Goal: Task Accomplishment & Management: Manage account settings

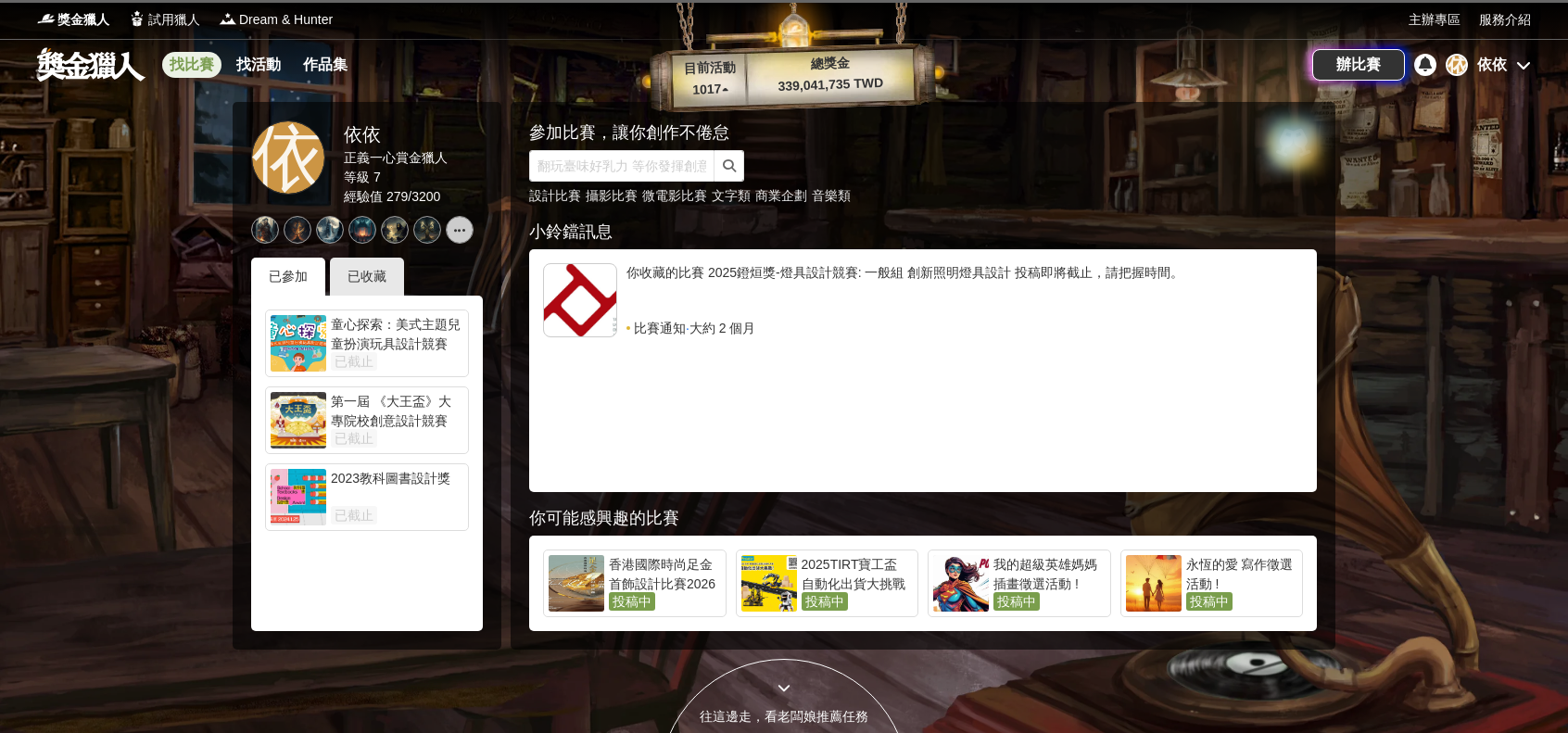
click at [194, 54] on link "找比賽" at bounding box center [192, 64] width 59 height 26
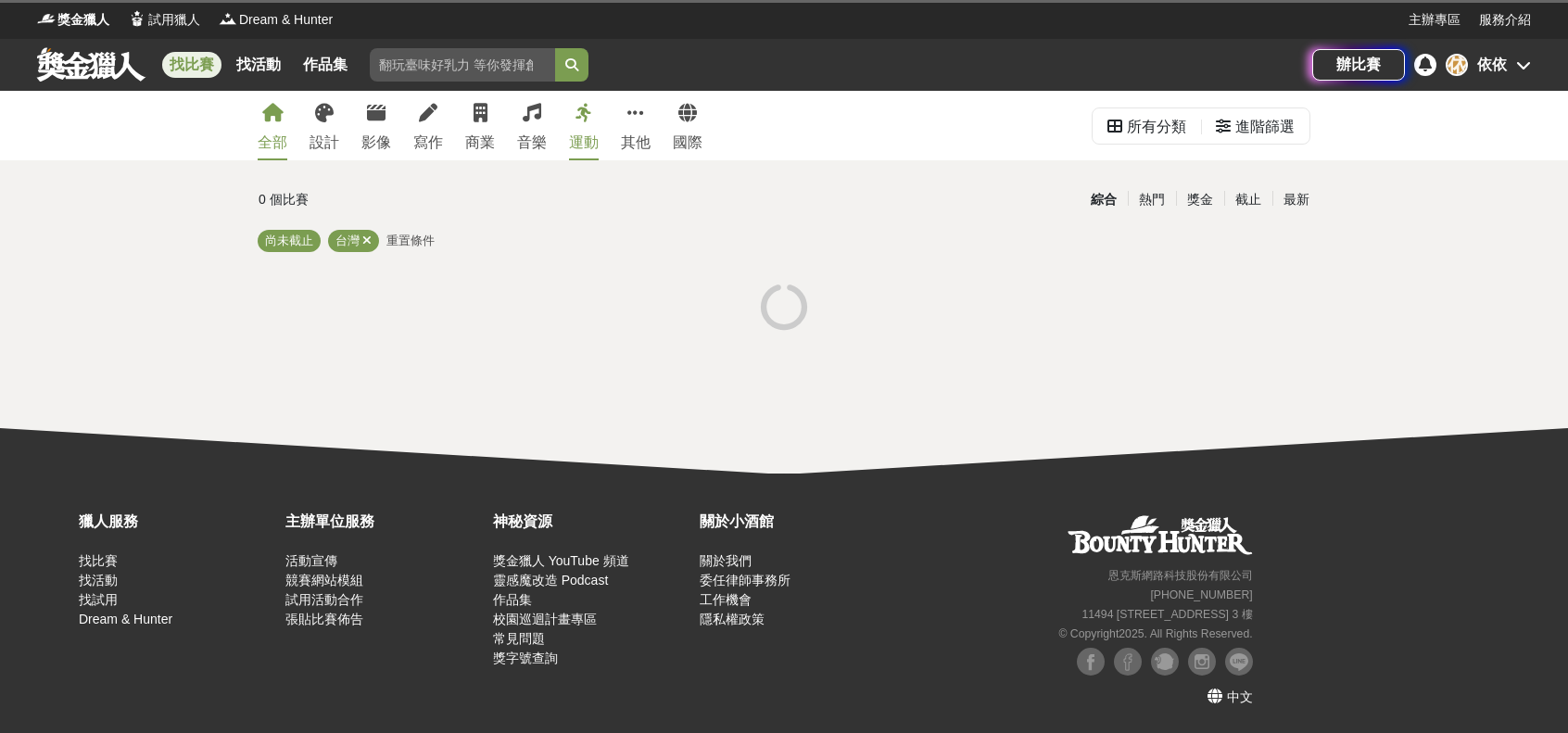
click at [1526, 62] on icon at bounding box center [1524, 65] width 15 height 15
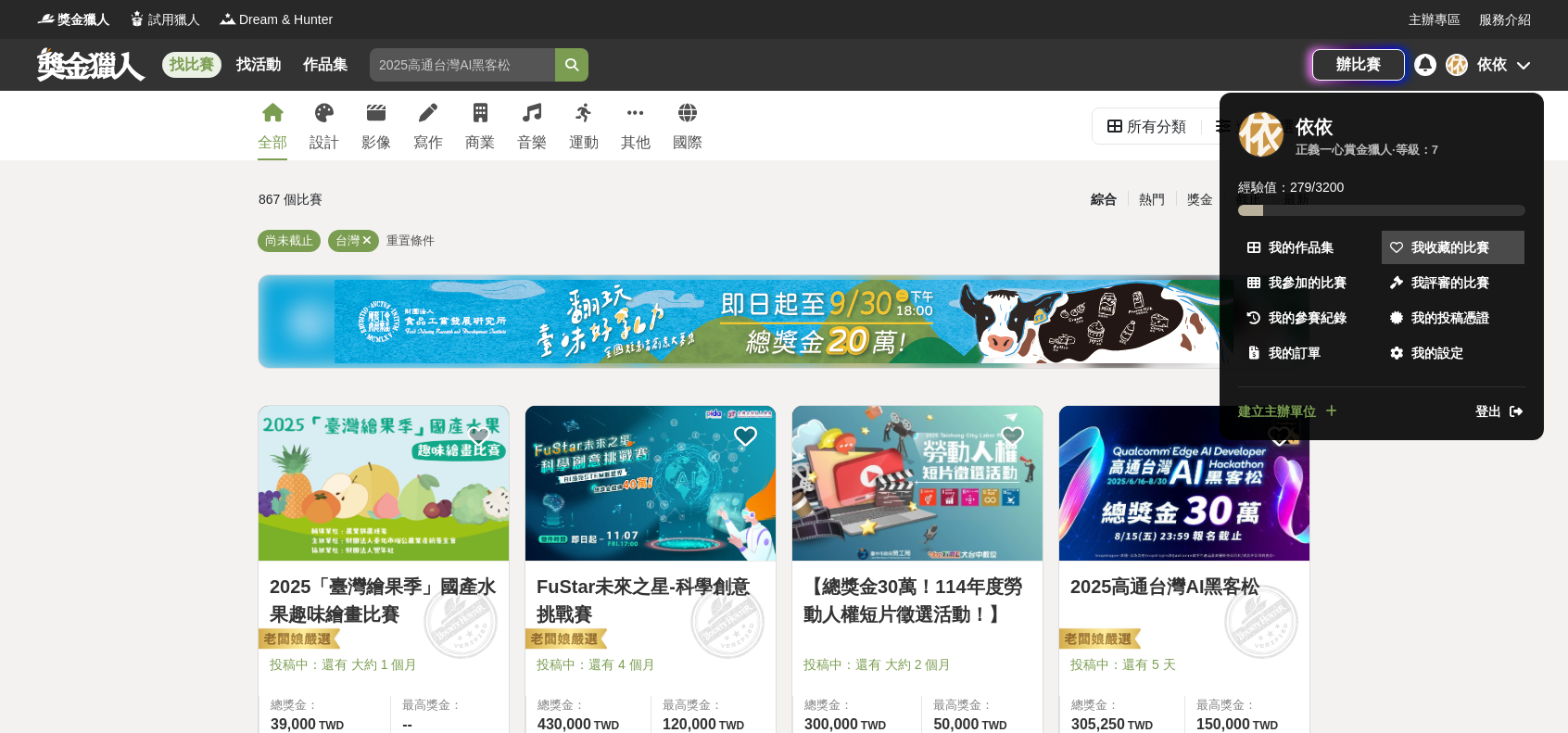
click at [1436, 241] on span "我收藏的比賽" at bounding box center [1451, 248] width 78 height 19
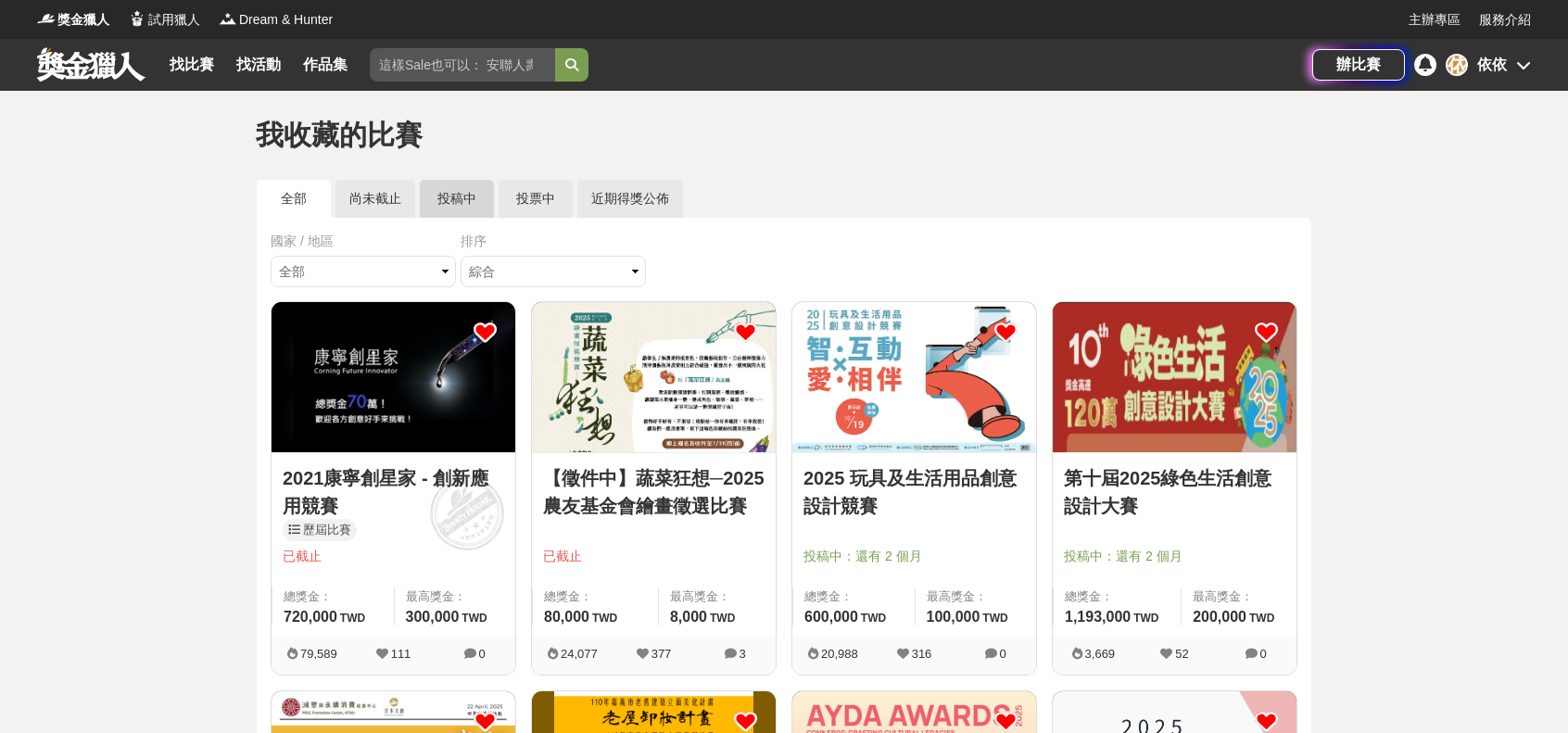
click at [469, 210] on link "投稿中" at bounding box center [457, 199] width 74 height 38
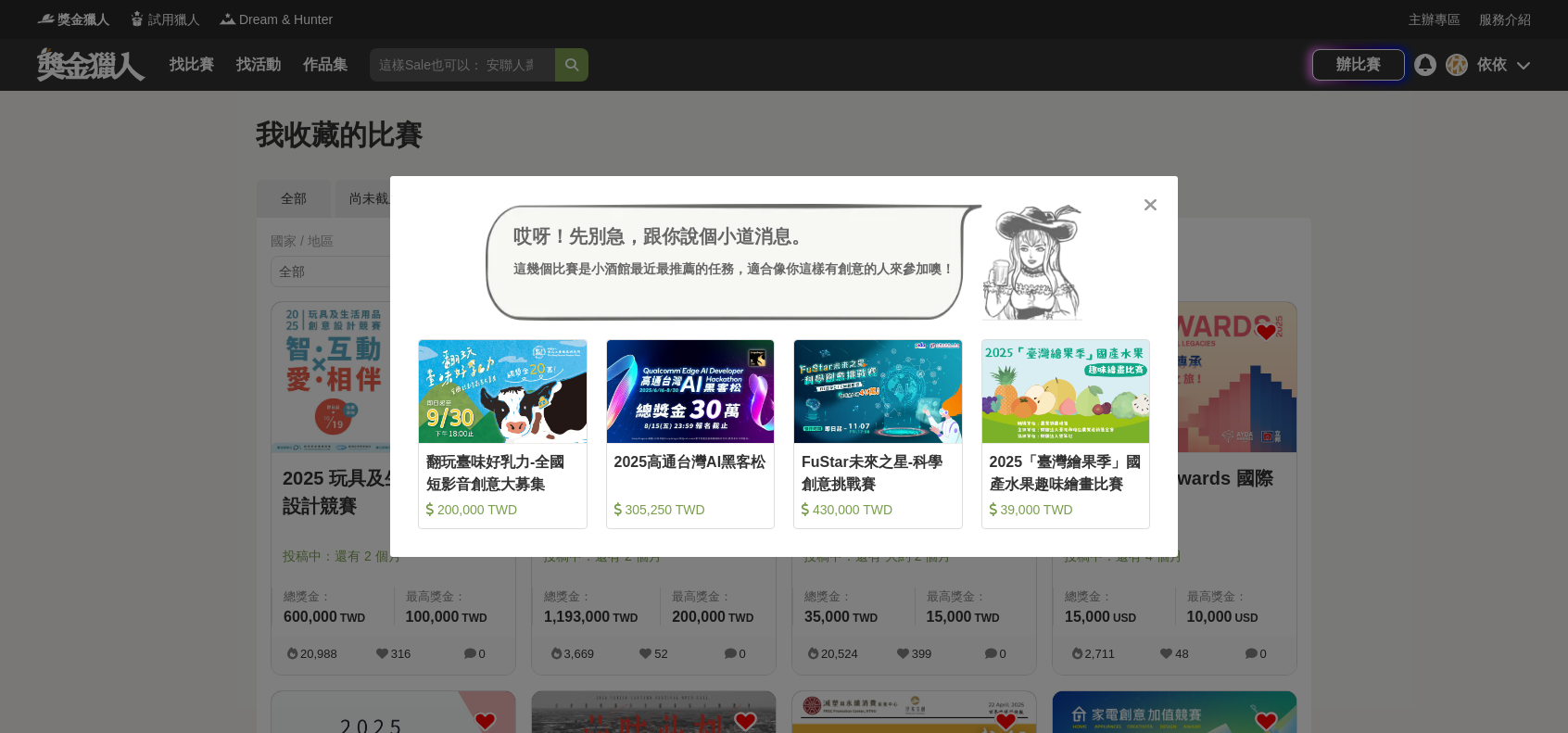
click at [1148, 201] on icon at bounding box center [1151, 204] width 14 height 18
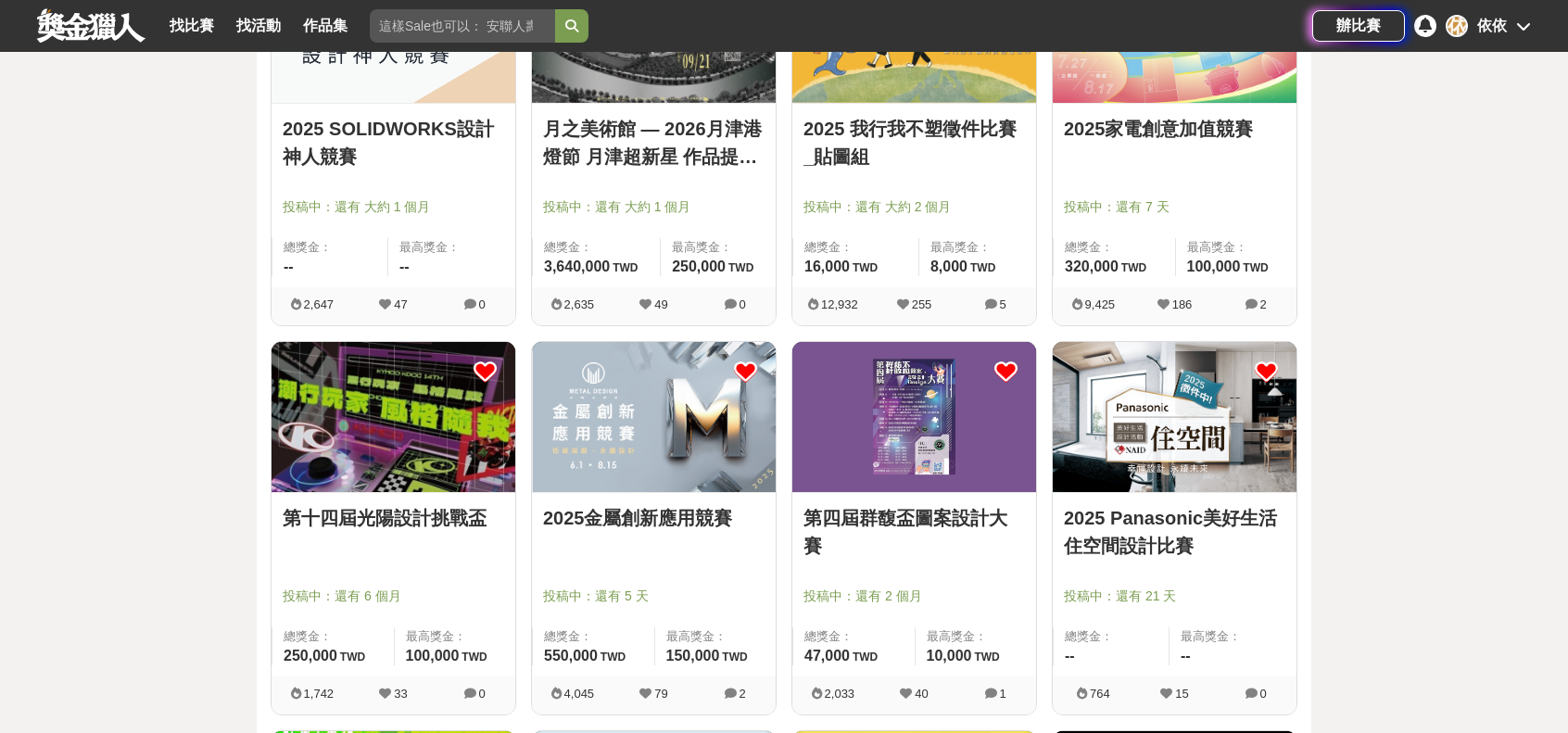
scroll to position [742, 0]
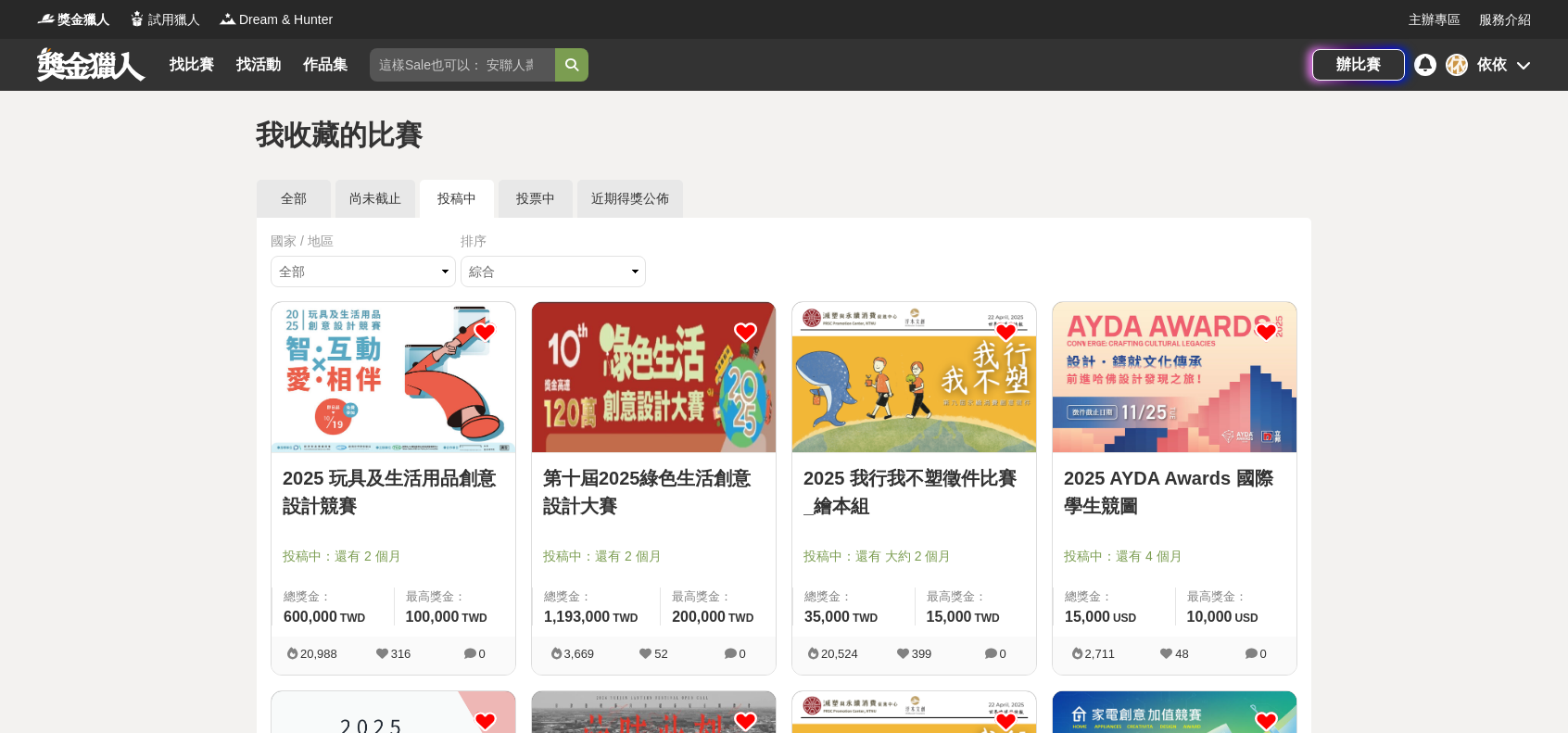
click at [98, 64] on link at bounding box center [92, 64] width 112 height 35
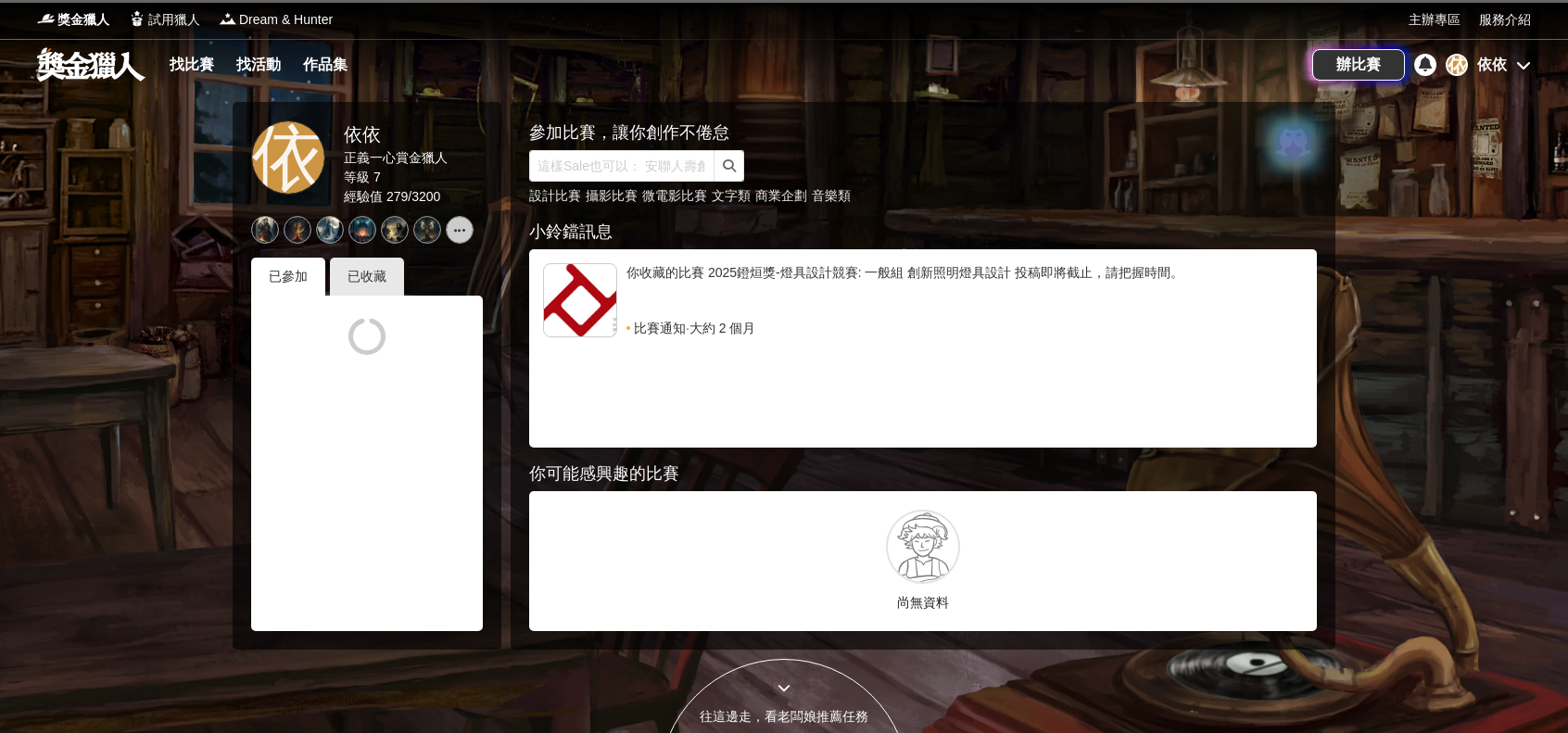
click at [182, 79] on div "找比賽 找活動 作品集" at bounding box center [262, 65] width 200 height 51
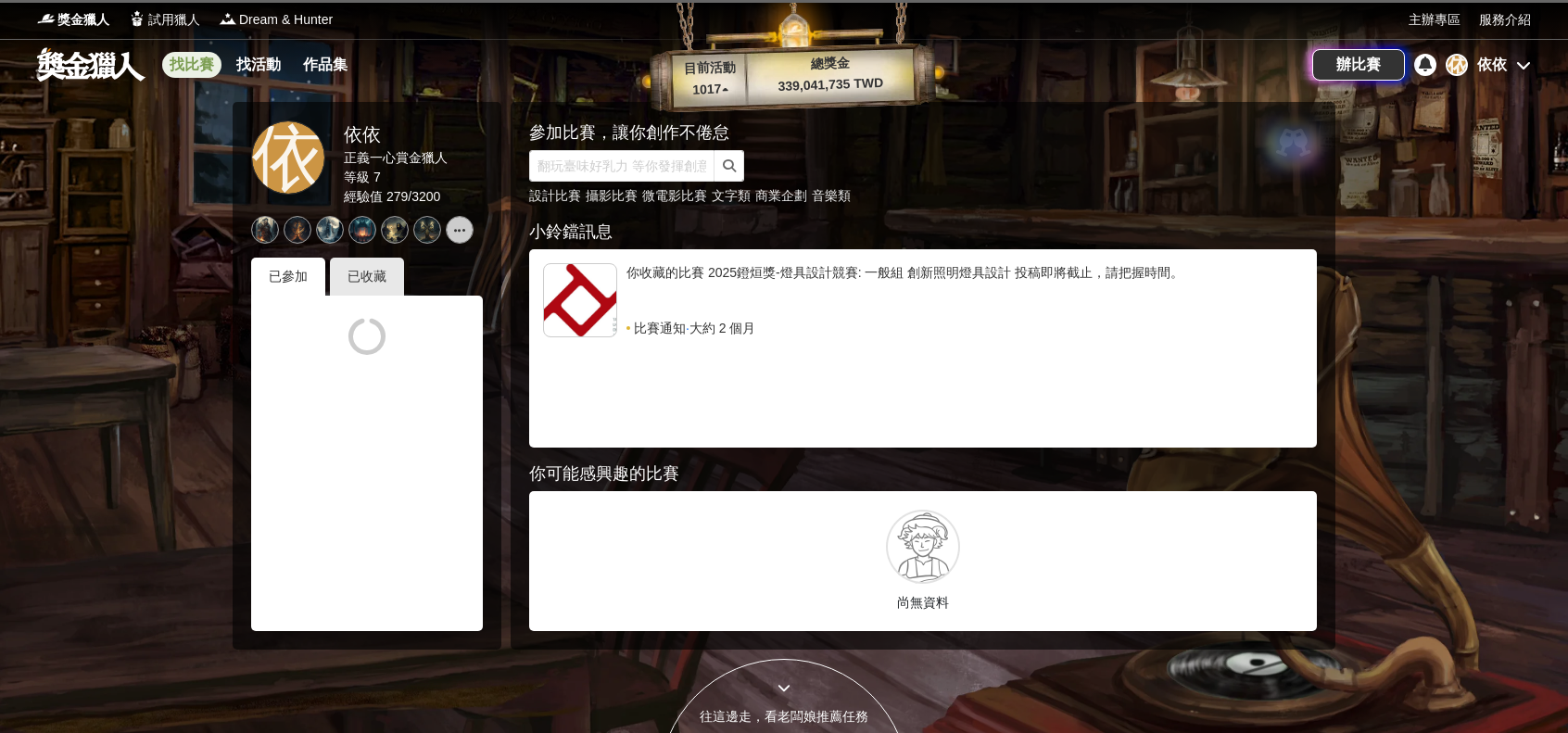
click at [185, 64] on link "找比賽" at bounding box center [192, 64] width 59 height 26
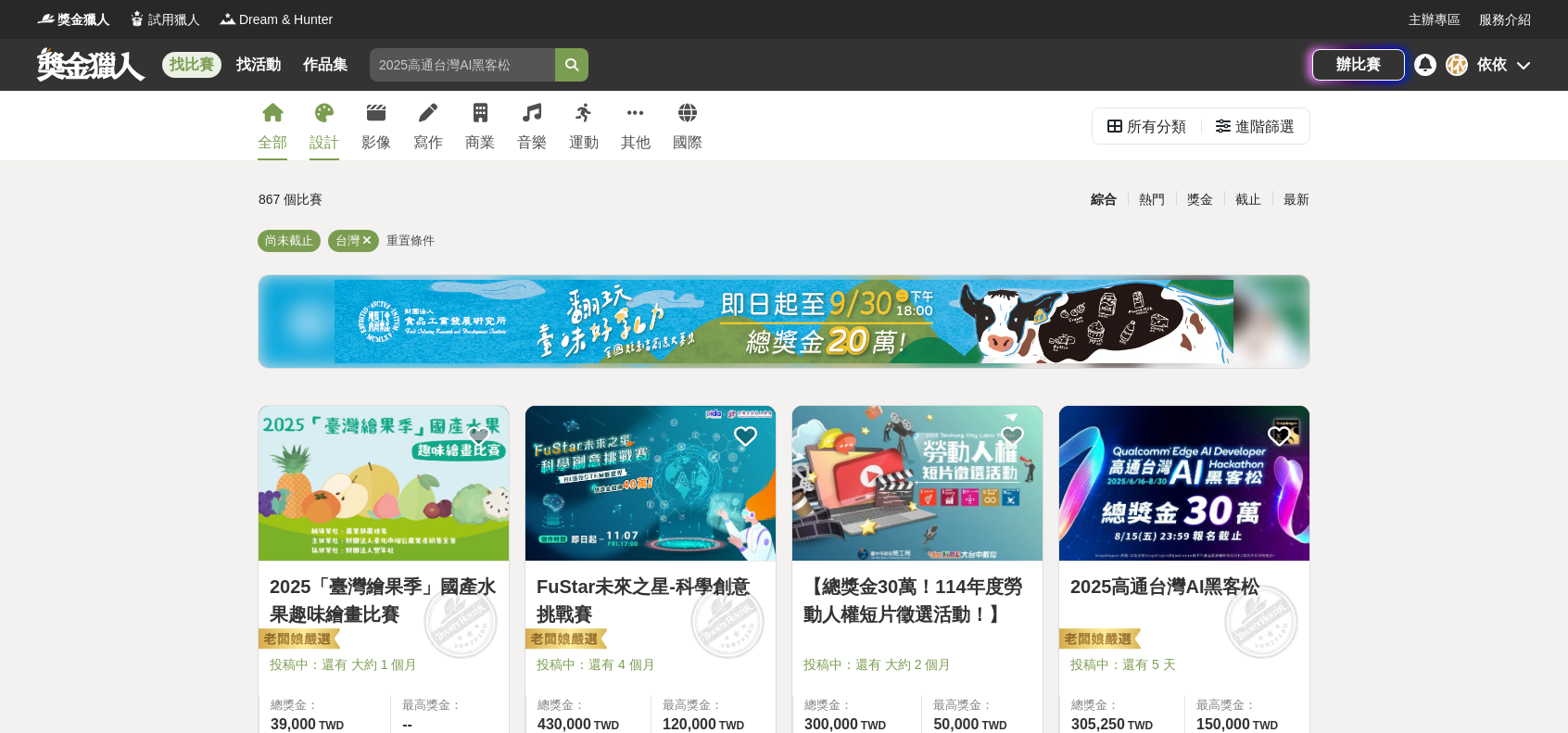
click at [336, 114] on link "設計" at bounding box center [324, 125] width 30 height 70
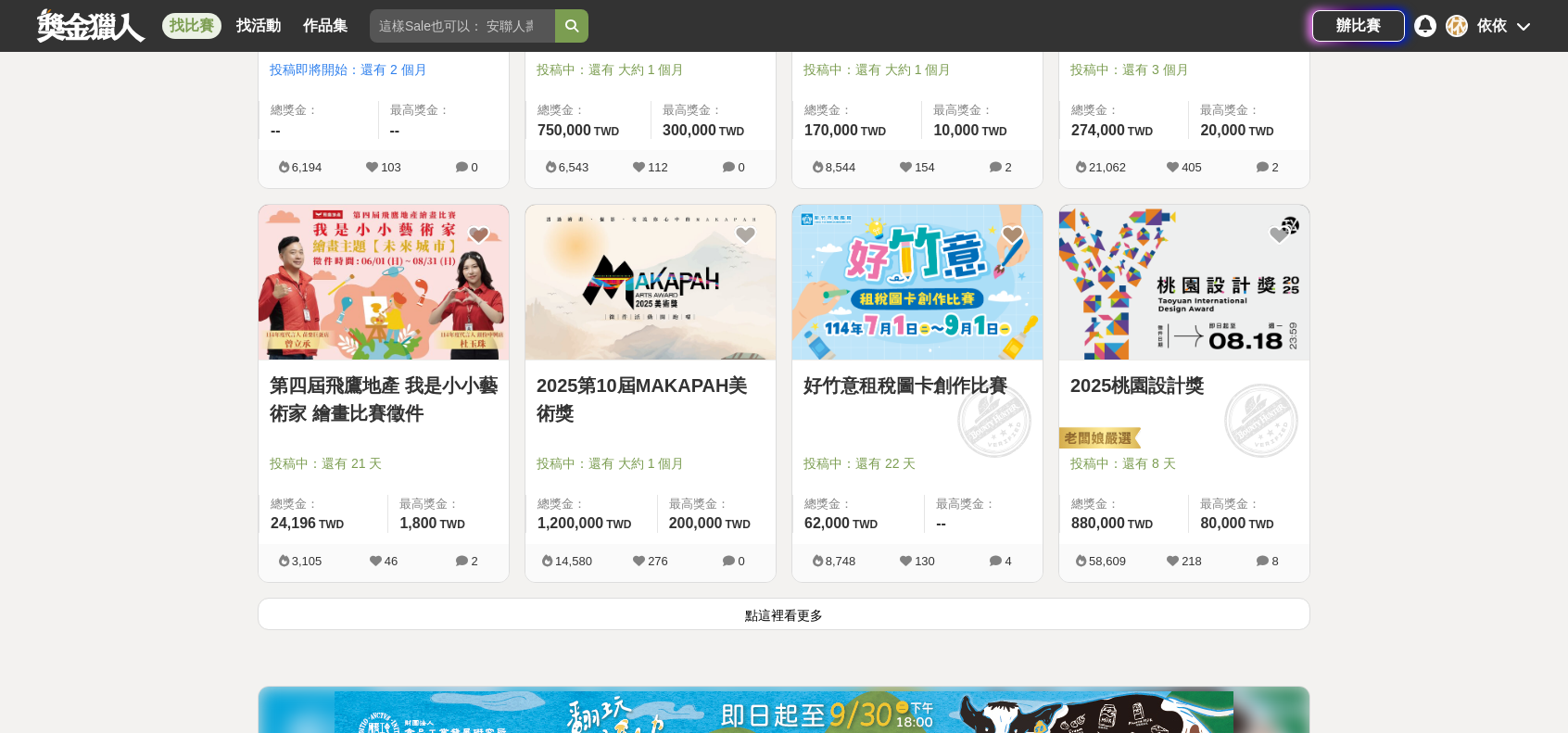
scroll to position [2225, 0]
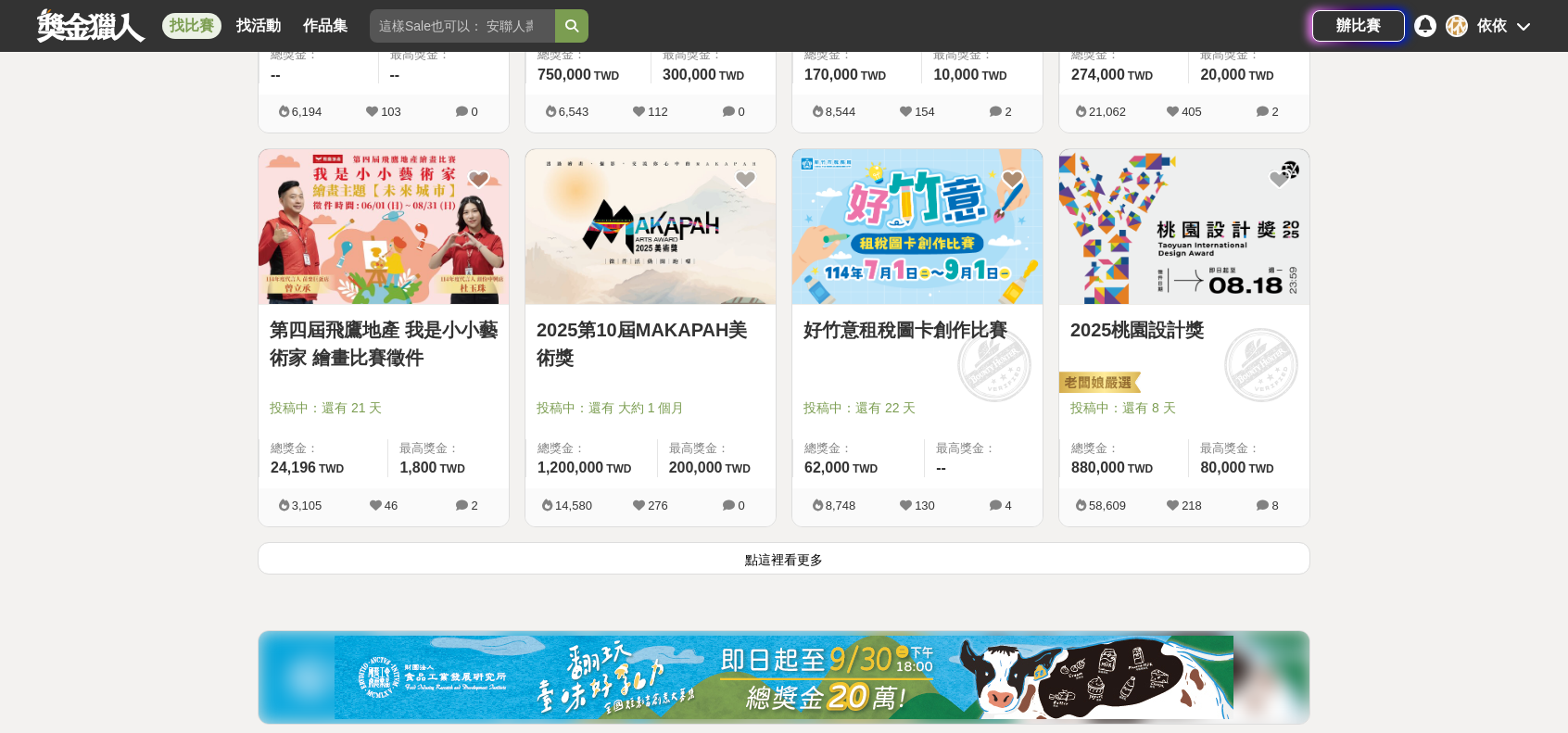
click at [675, 554] on button "點這裡看更多" at bounding box center [784, 559] width 1053 height 32
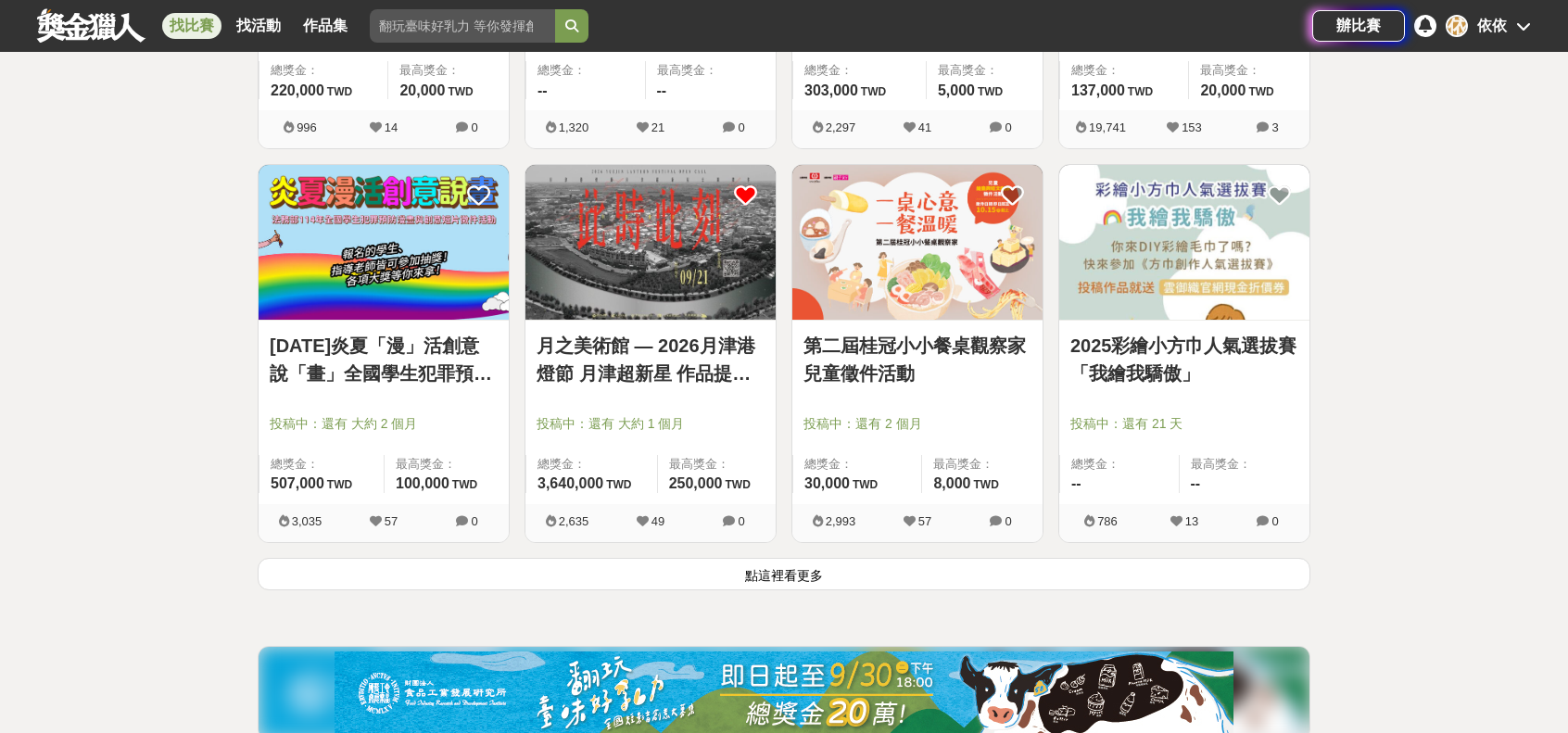
scroll to position [4631, 0]
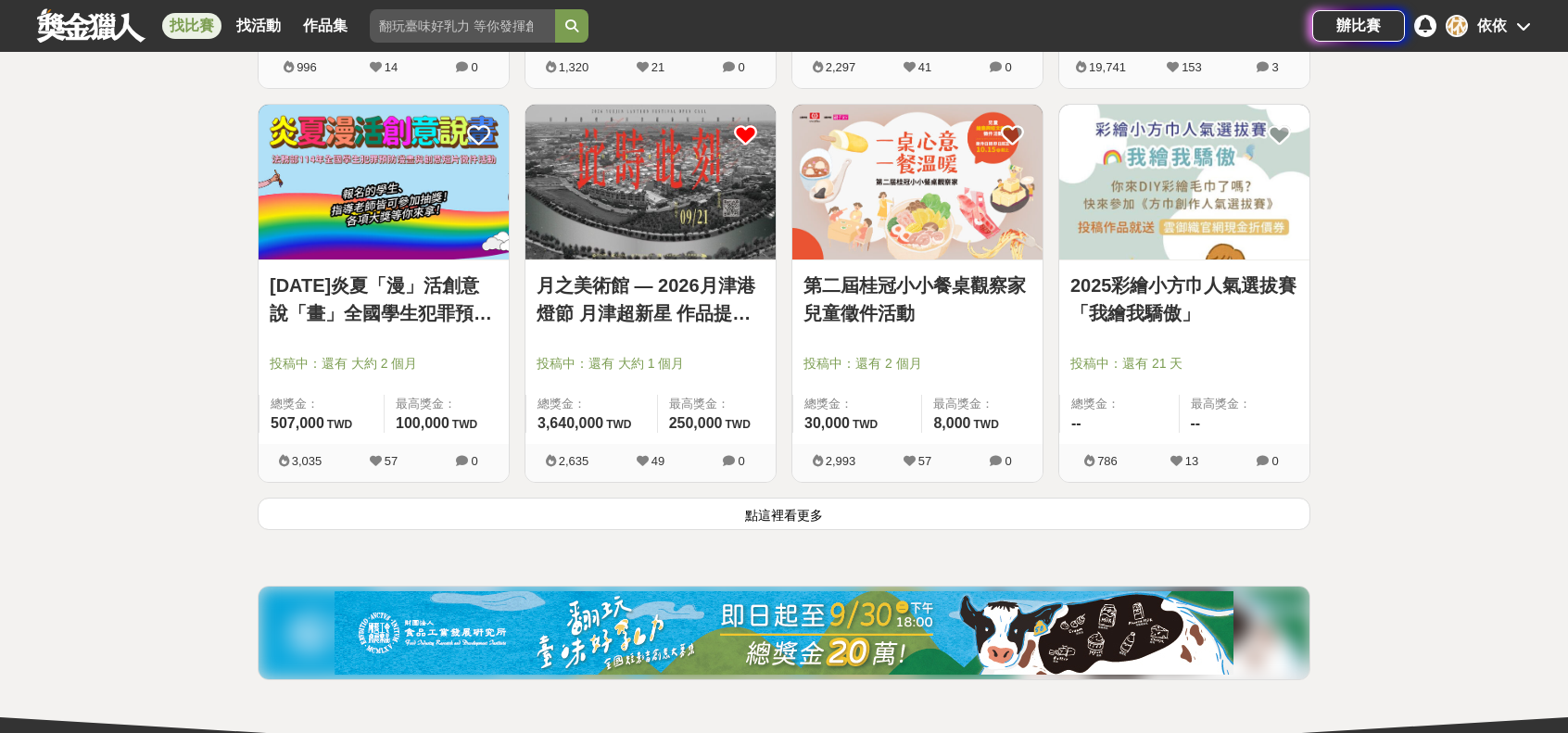
click at [844, 487] on div "第二屆桂冠小小餐桌觀察家兒童徵件活動 投稿中：還有 2 個月 總獎金： 30,000 30,000 TWD 最高獎金： 8,000 TWD 2,993 57 0" at bounding box center [918, 300] width 267 height 394
click at [842, 513] on button "點這裡看更多" at bounding box center [784, 514] width 1053 height 32
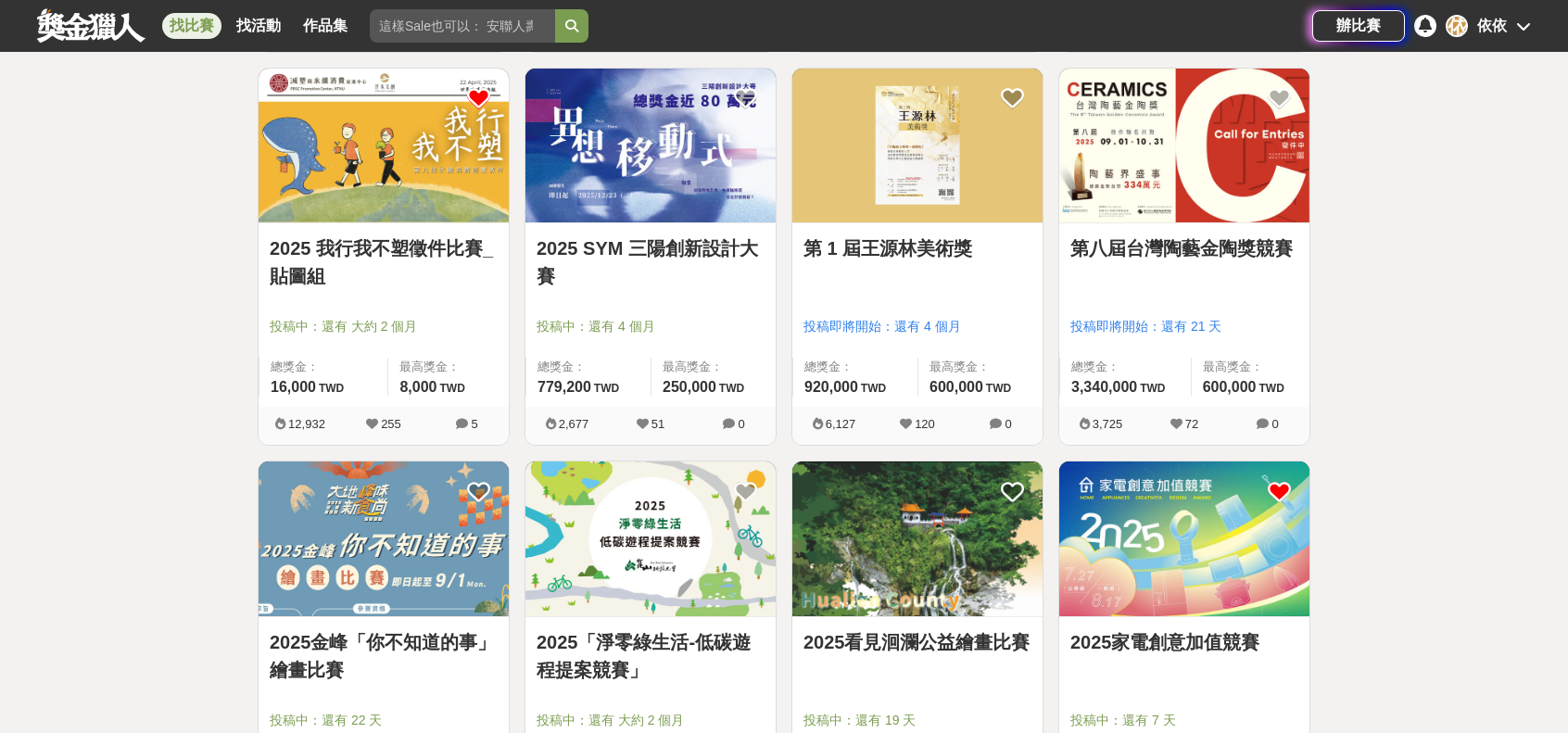
scroll to position [5001, 0]
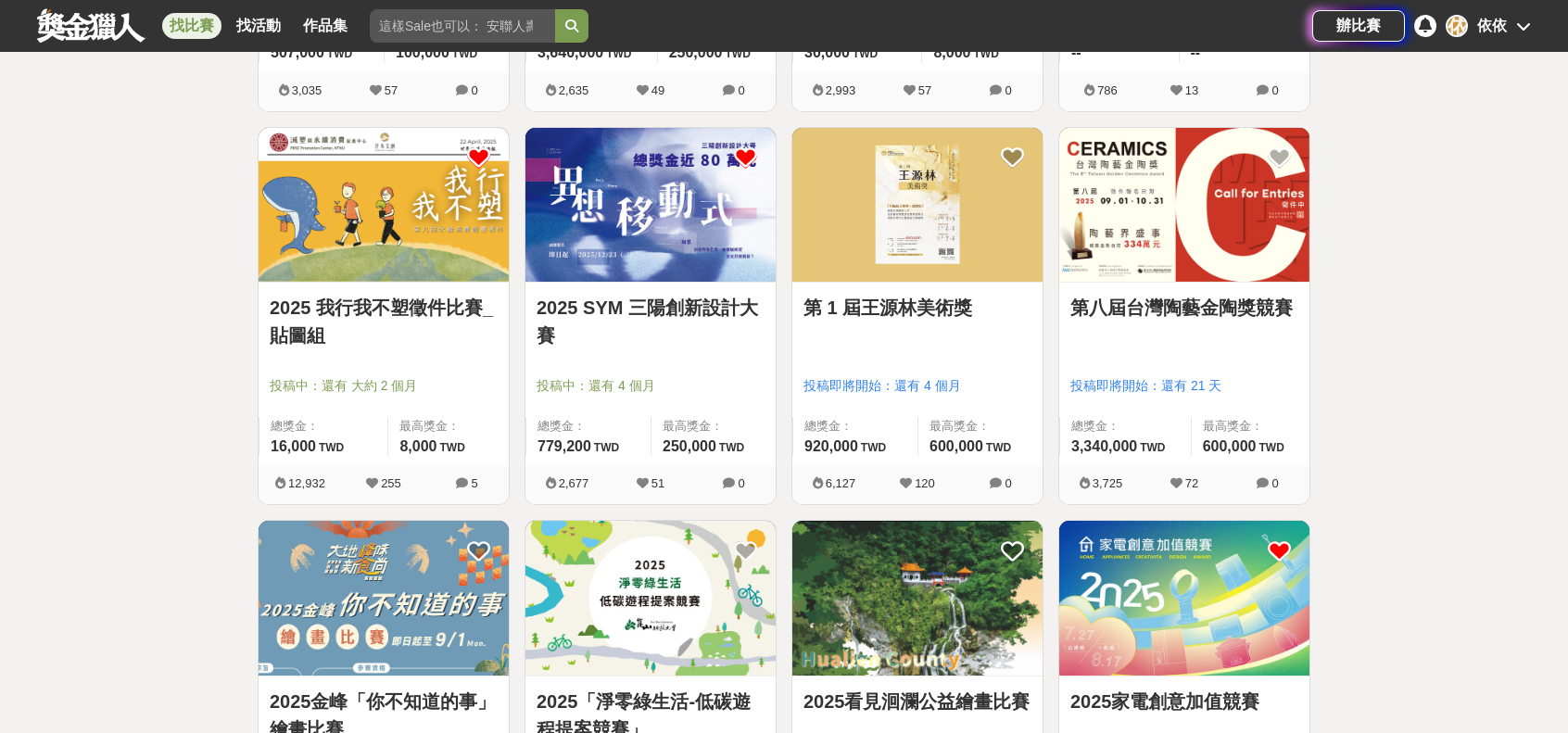
click at [750, 152] on icon at bounding box center [745, 158] width 23 height 23
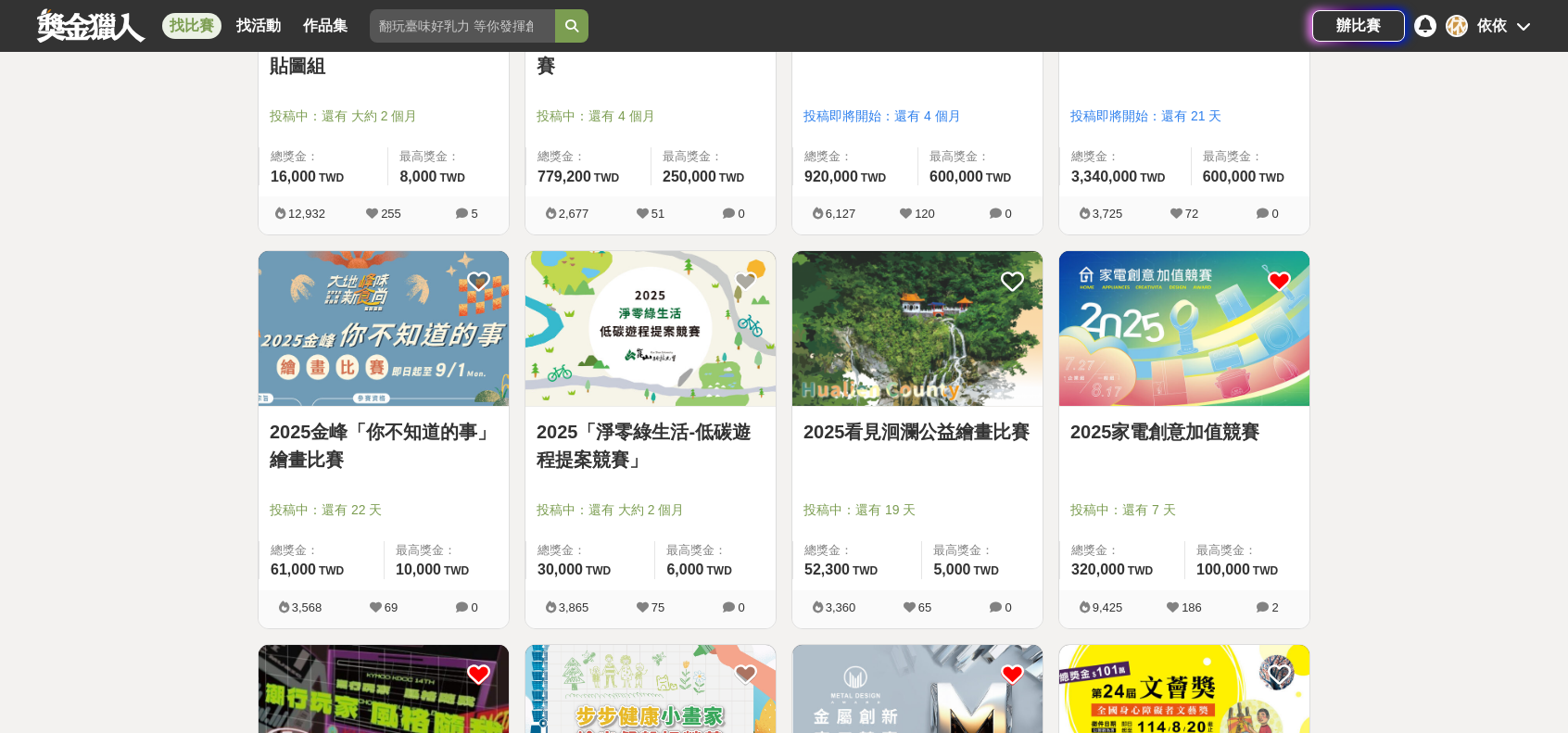
scroll to position [5280, 0]
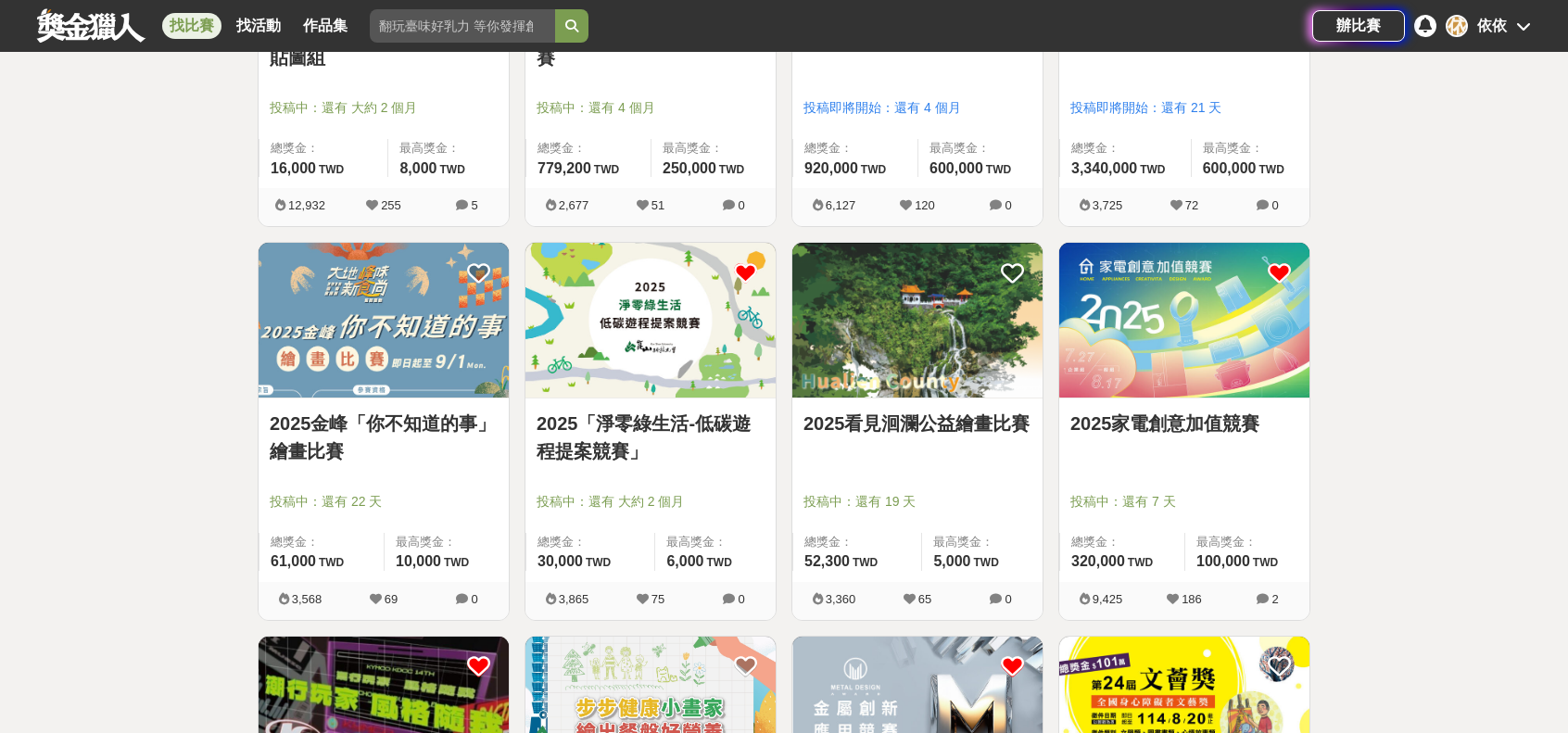
click at [755, 261] on icon at bounding box center [745, 273] width 23 height 23
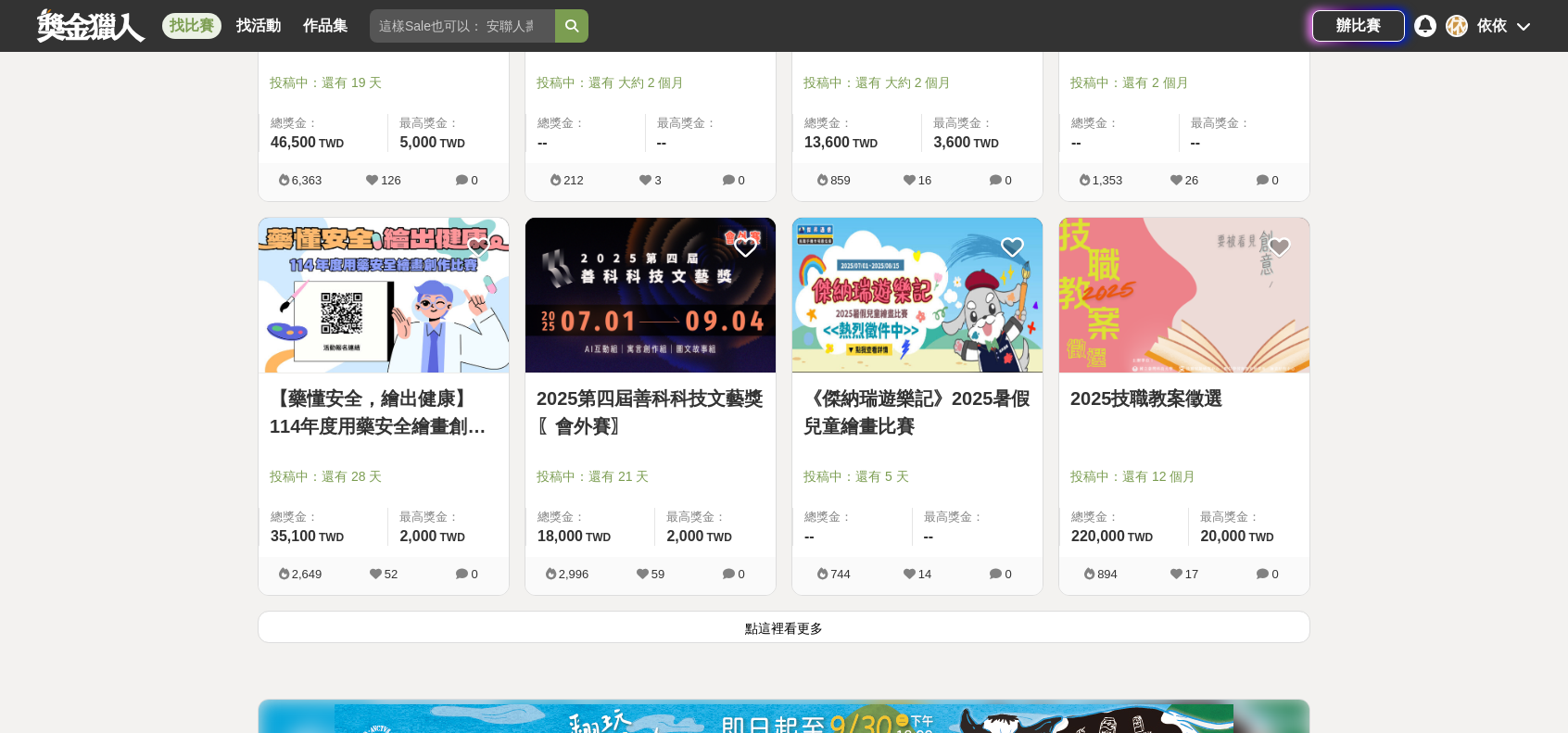
scroll to position [7040, 0]
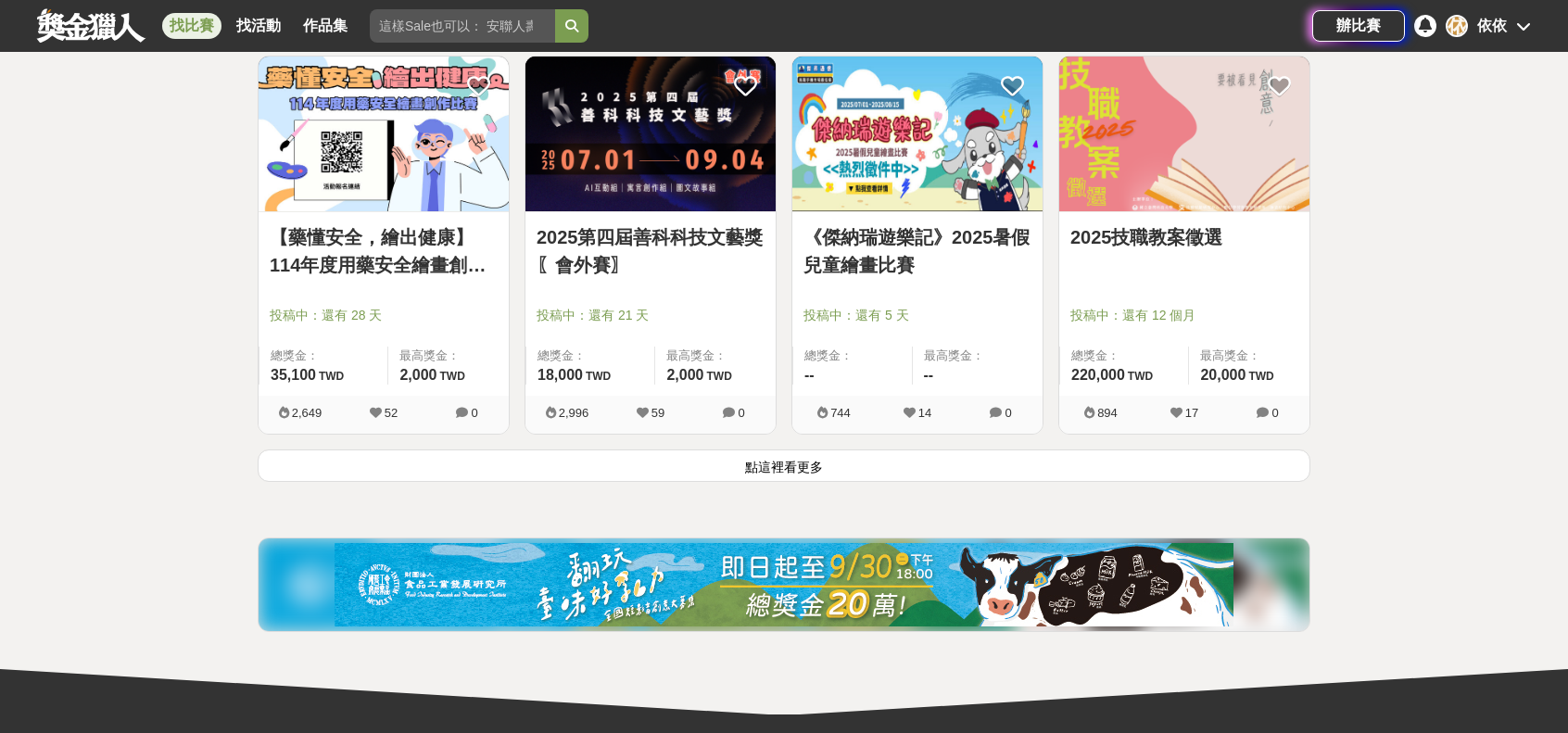
click at [901, 458] on button "點這裡看更多" at bounding box center [784, 466] width 1053 height 32
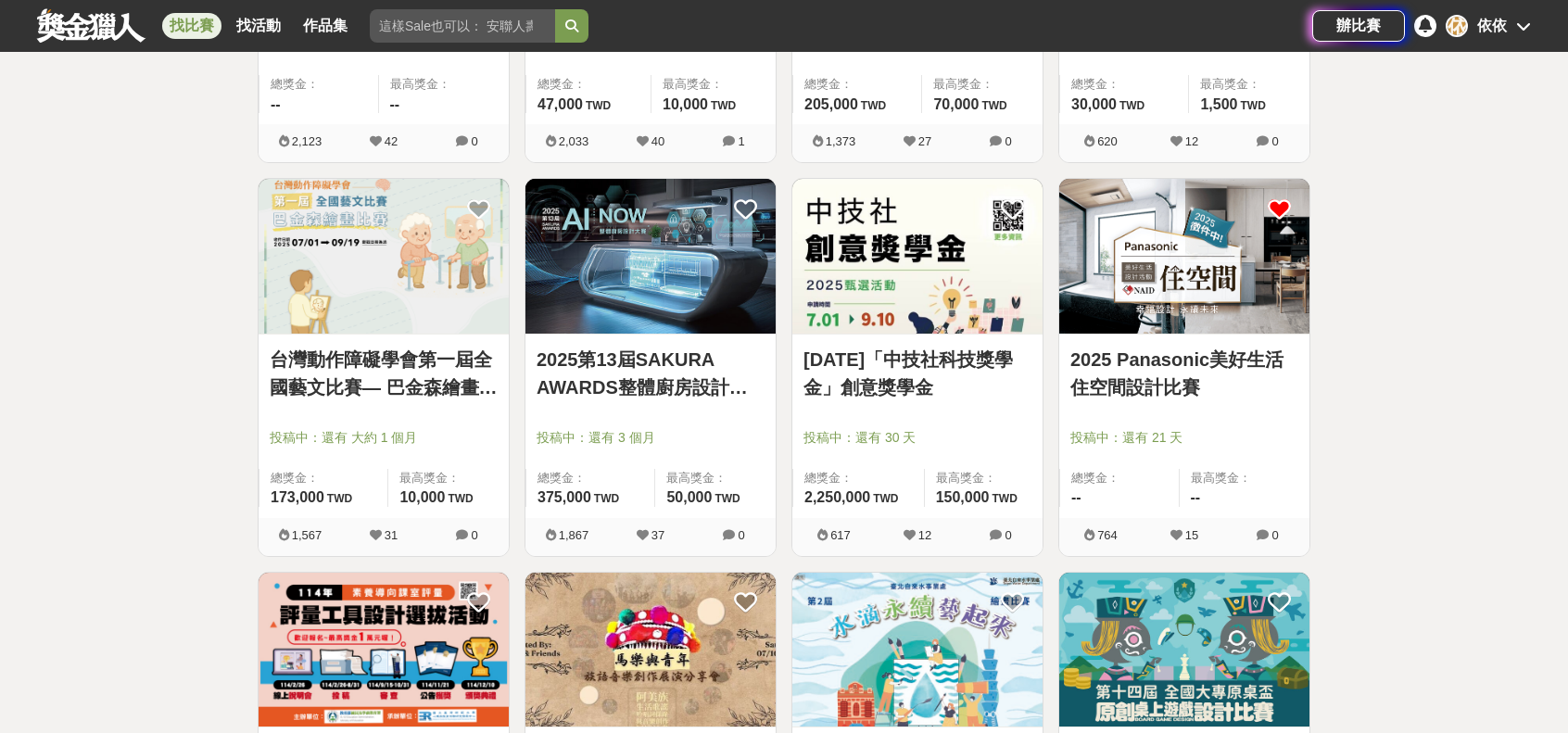
scroll to position [8894, 0]
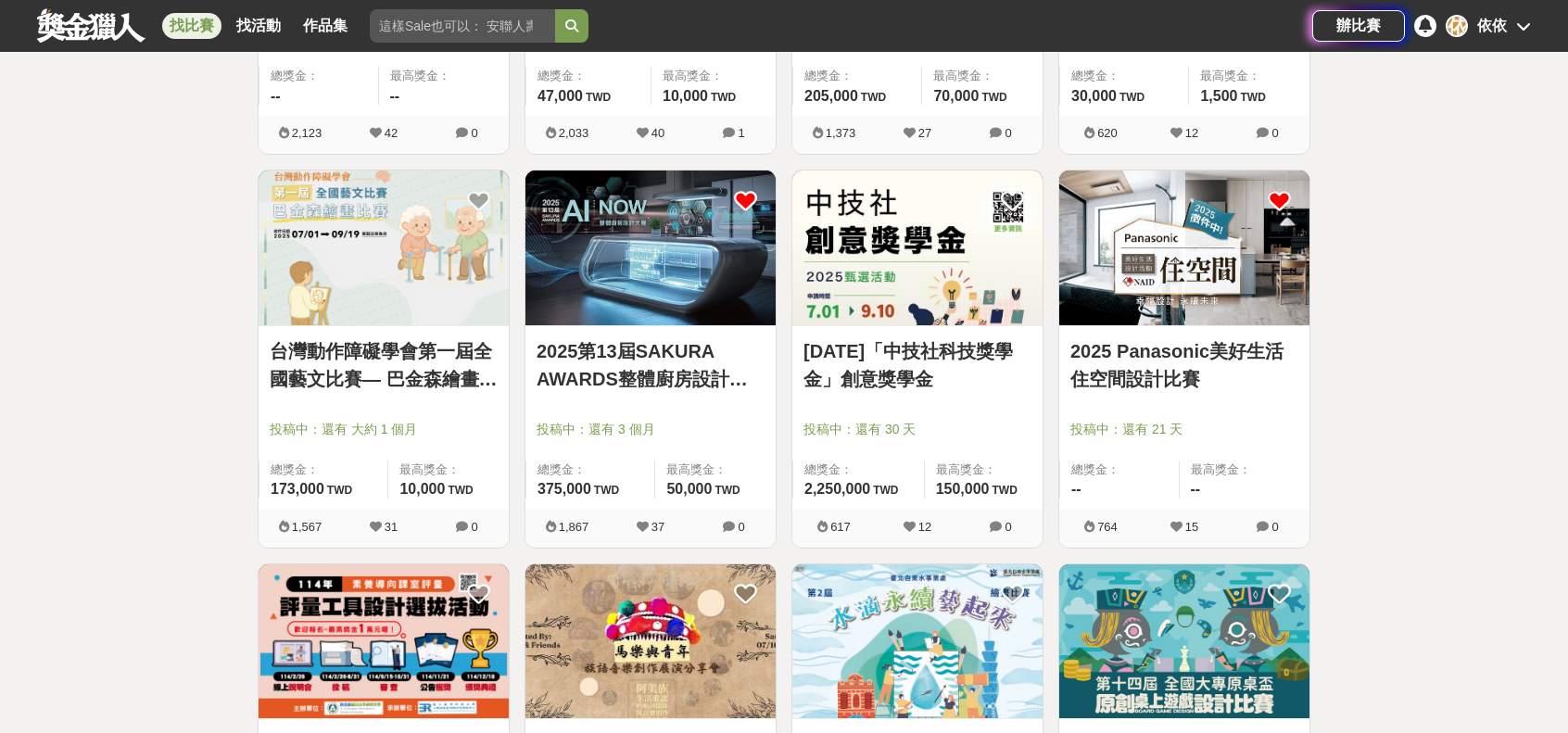
click at [743, 189] on icon at bounding box center [745, 200] width 23 height 23
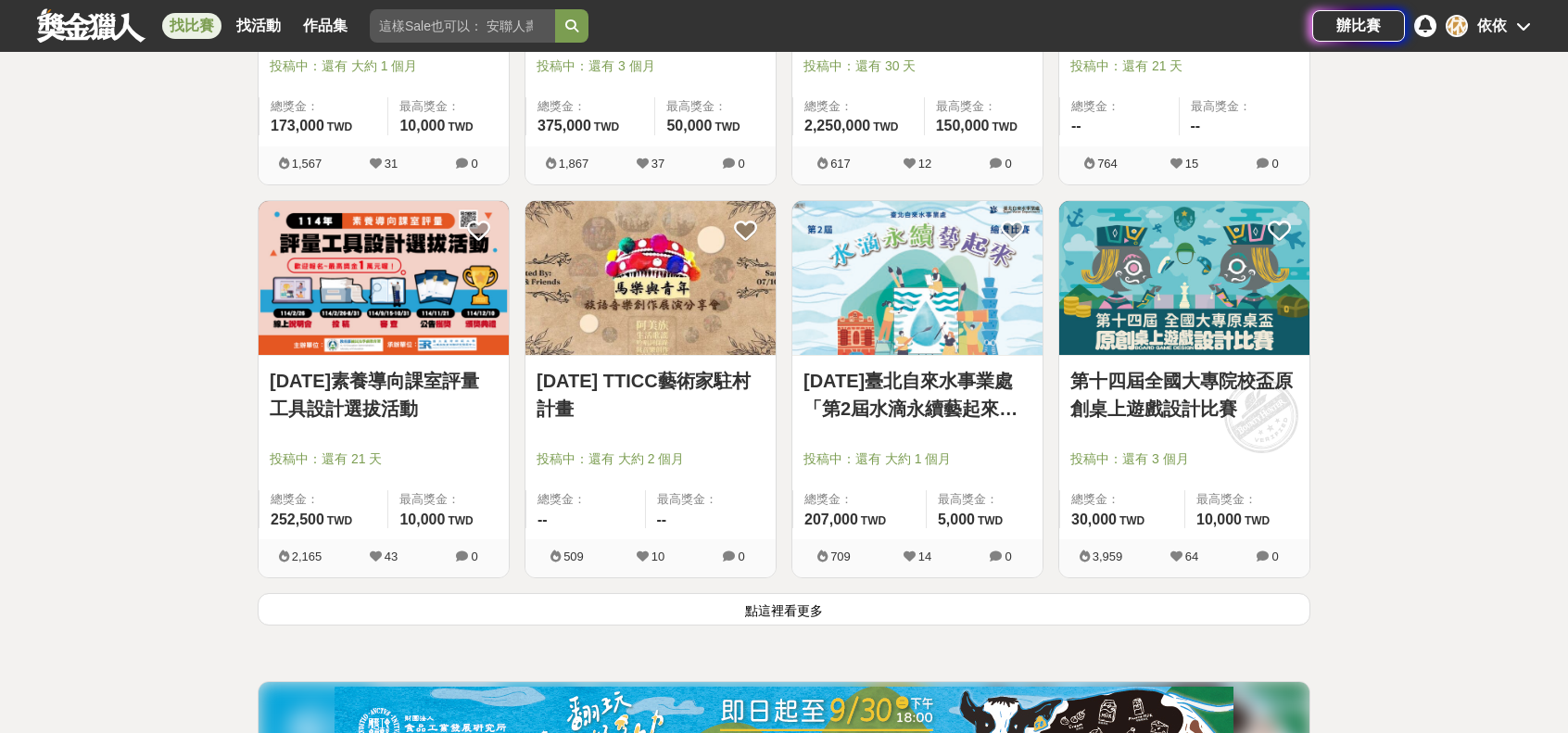
scroll to position [9265, 0]
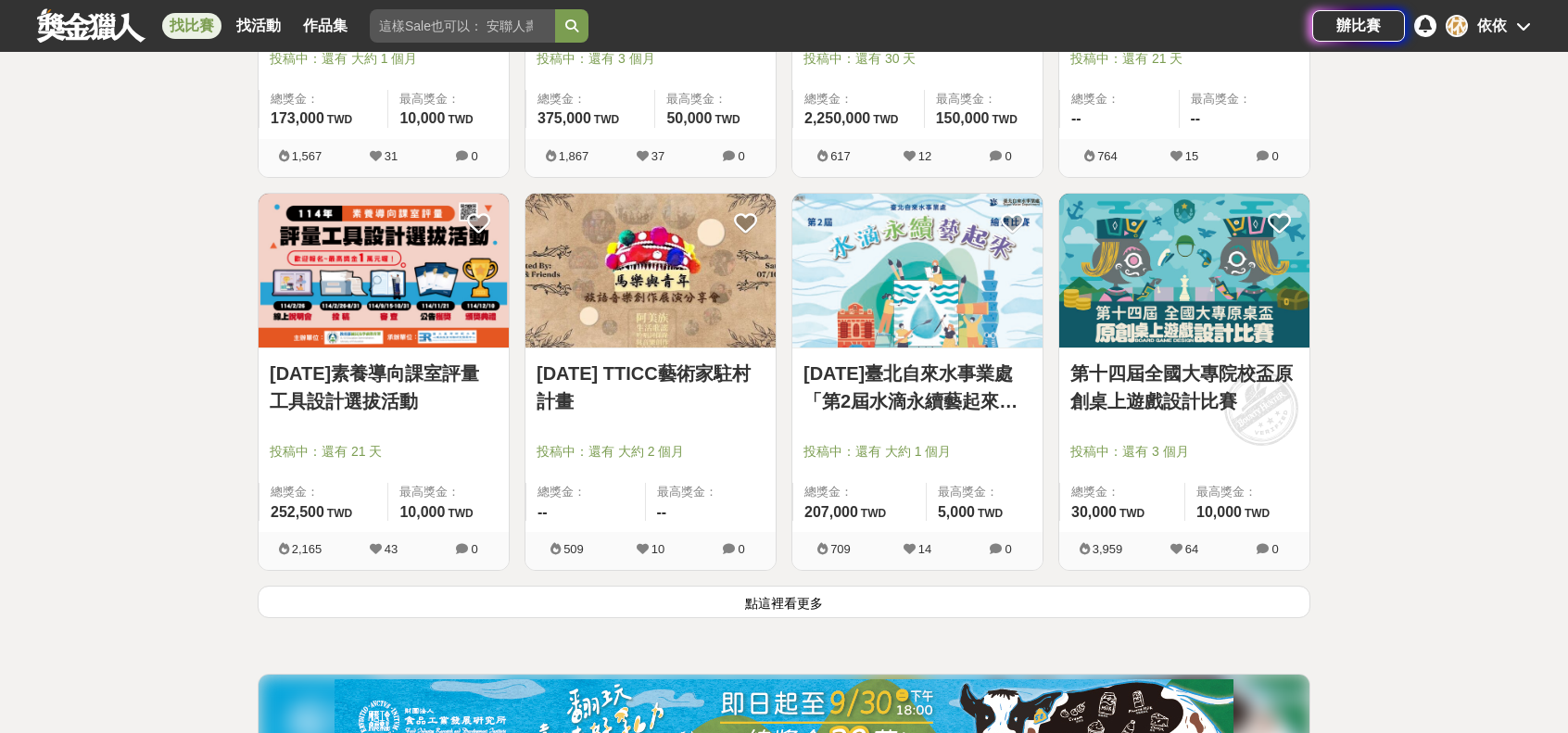
click at [738, 598] on button "點這裡看更多" at bounding box center [784, 602] width 1053 height 32
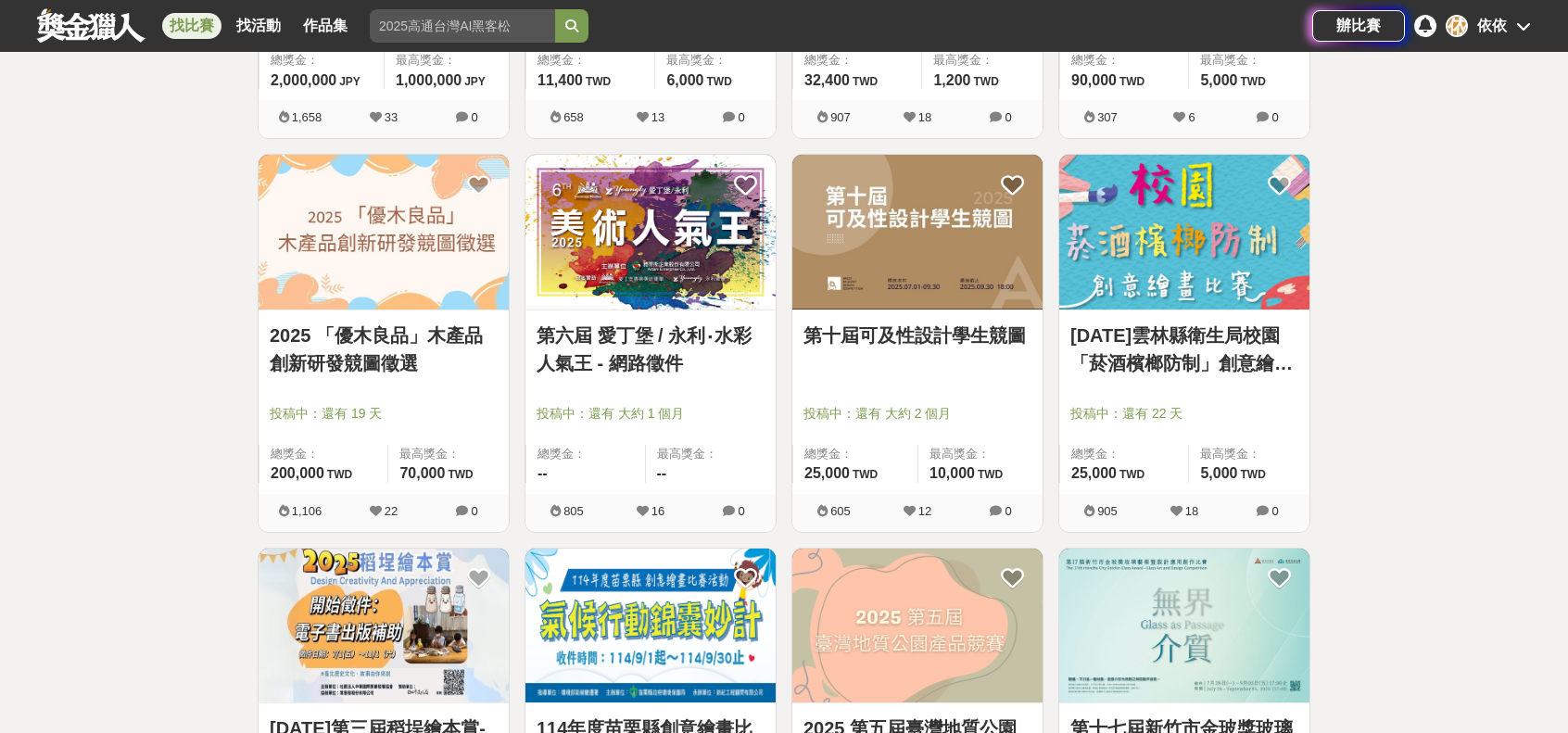
scroll to position [10099, 0]
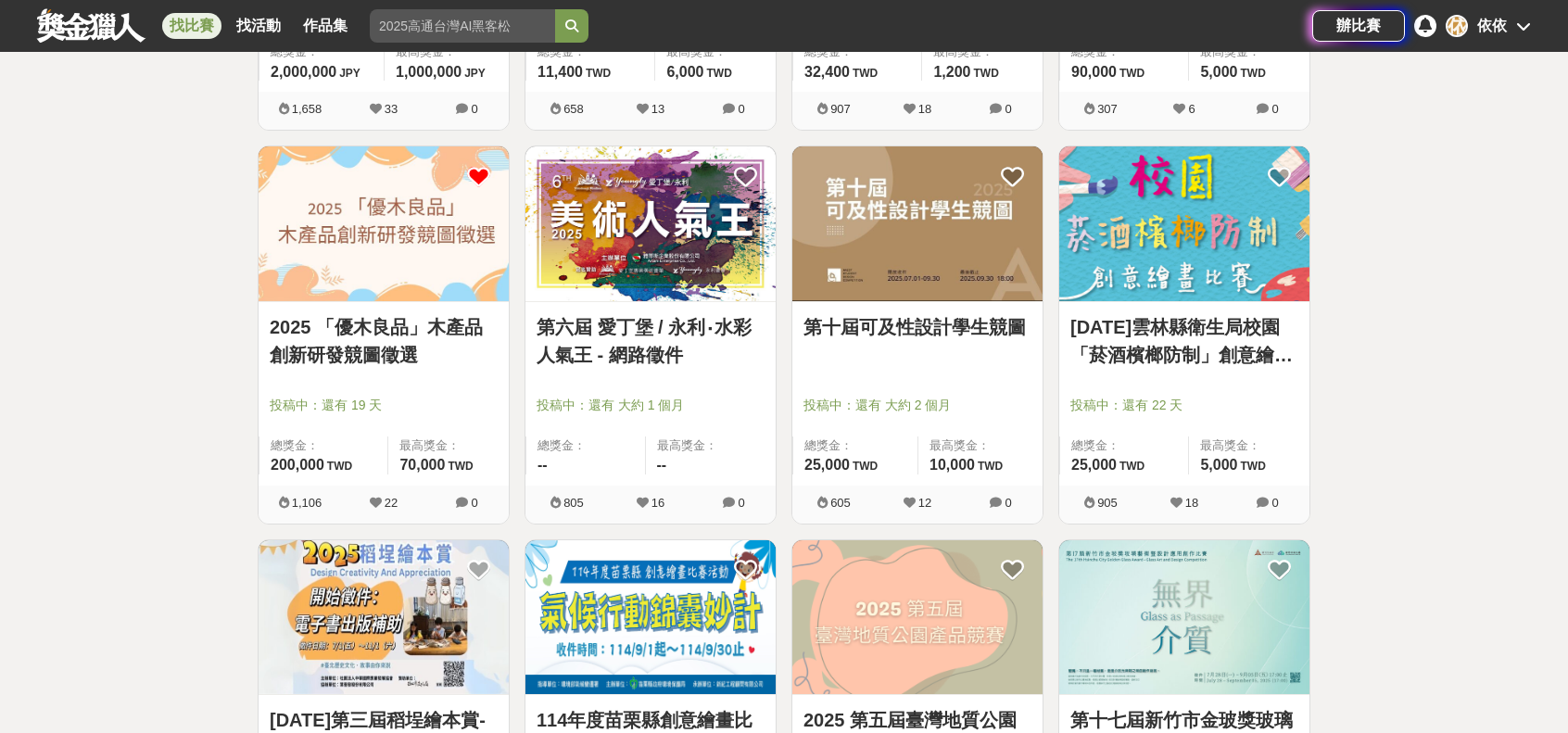
click at [486, 165] on icon at bounding box center [479, 176] width 23 height 23
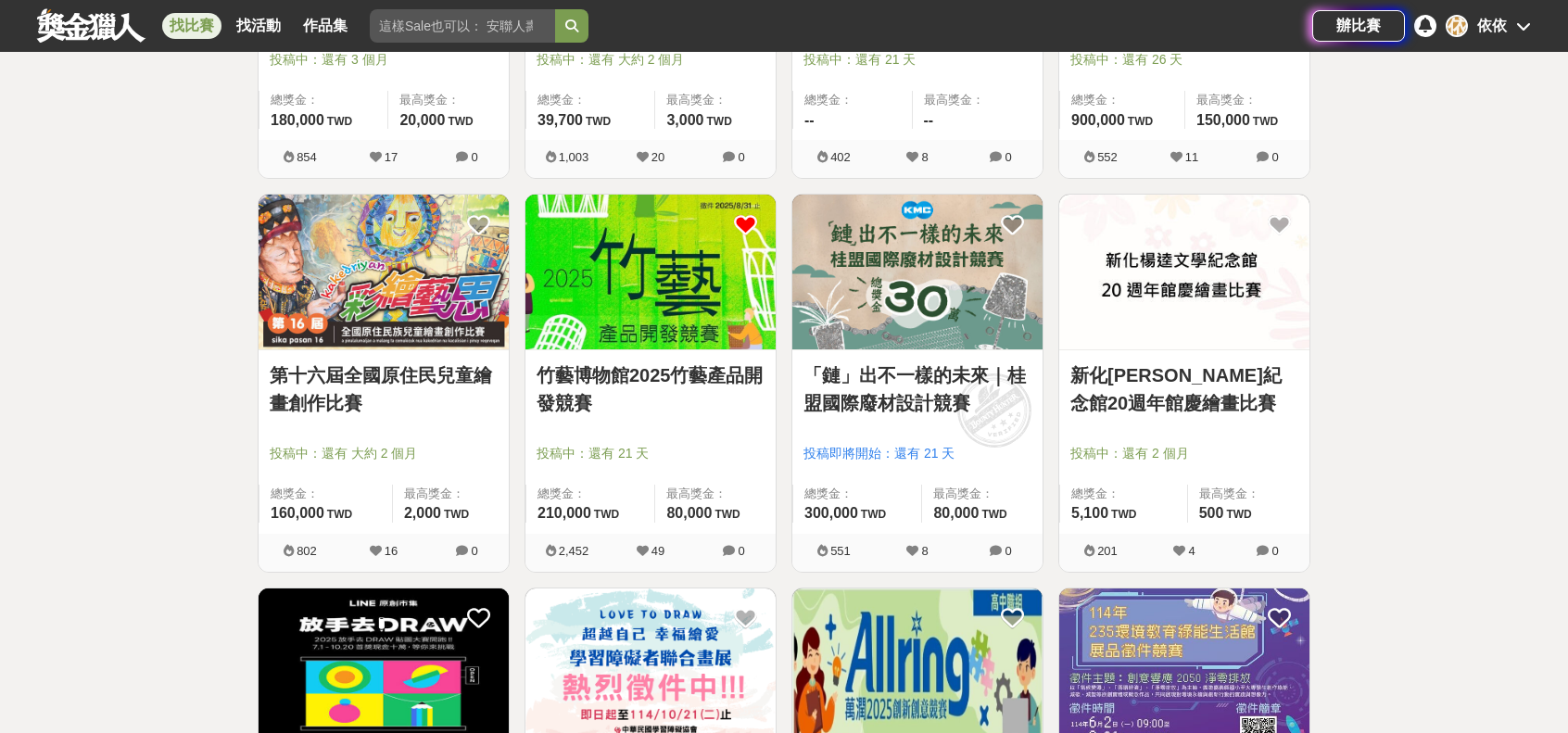
scroll to position [10841, 0]
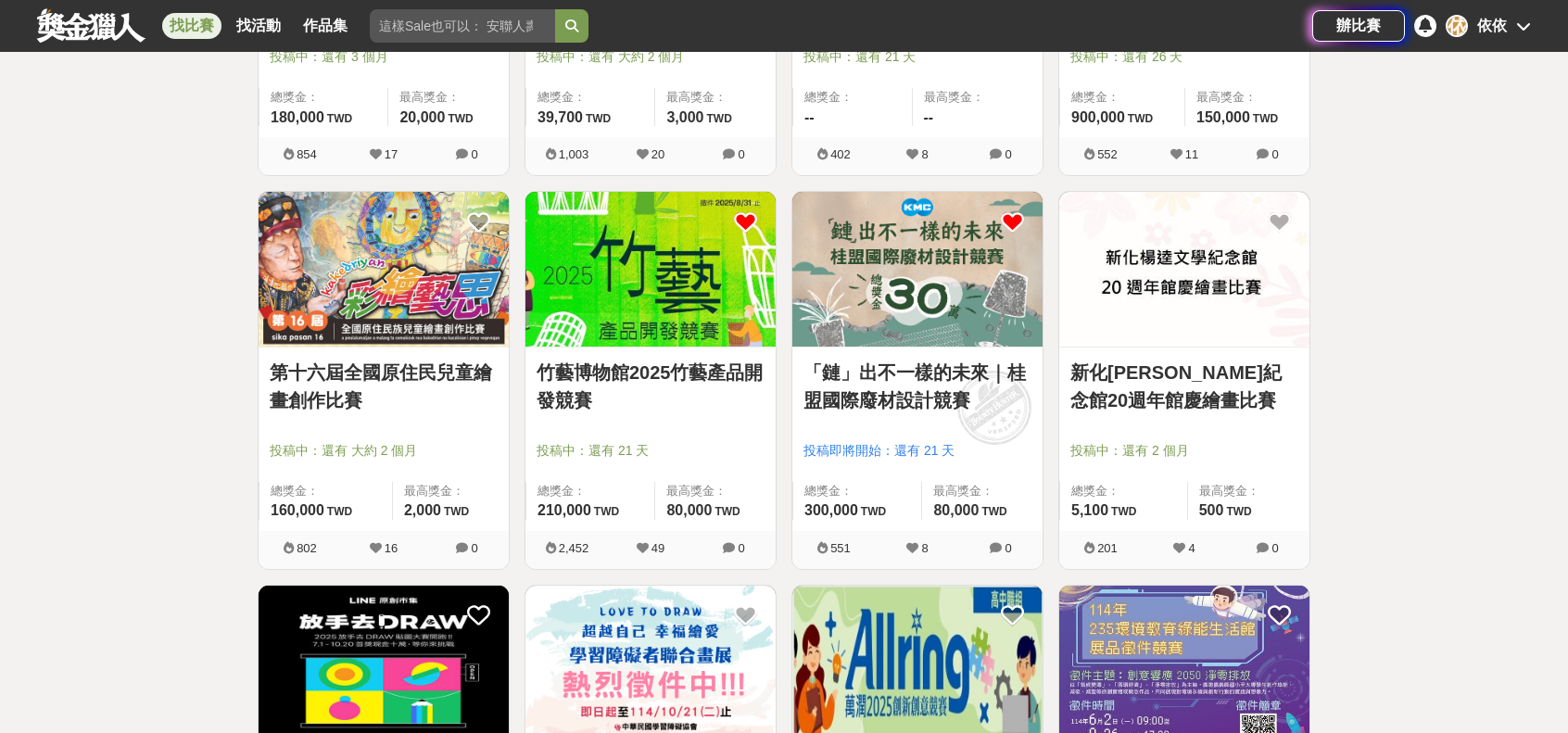
click at [1011, 211] on icon at bounding box center [1012, 222] width 23 height 23
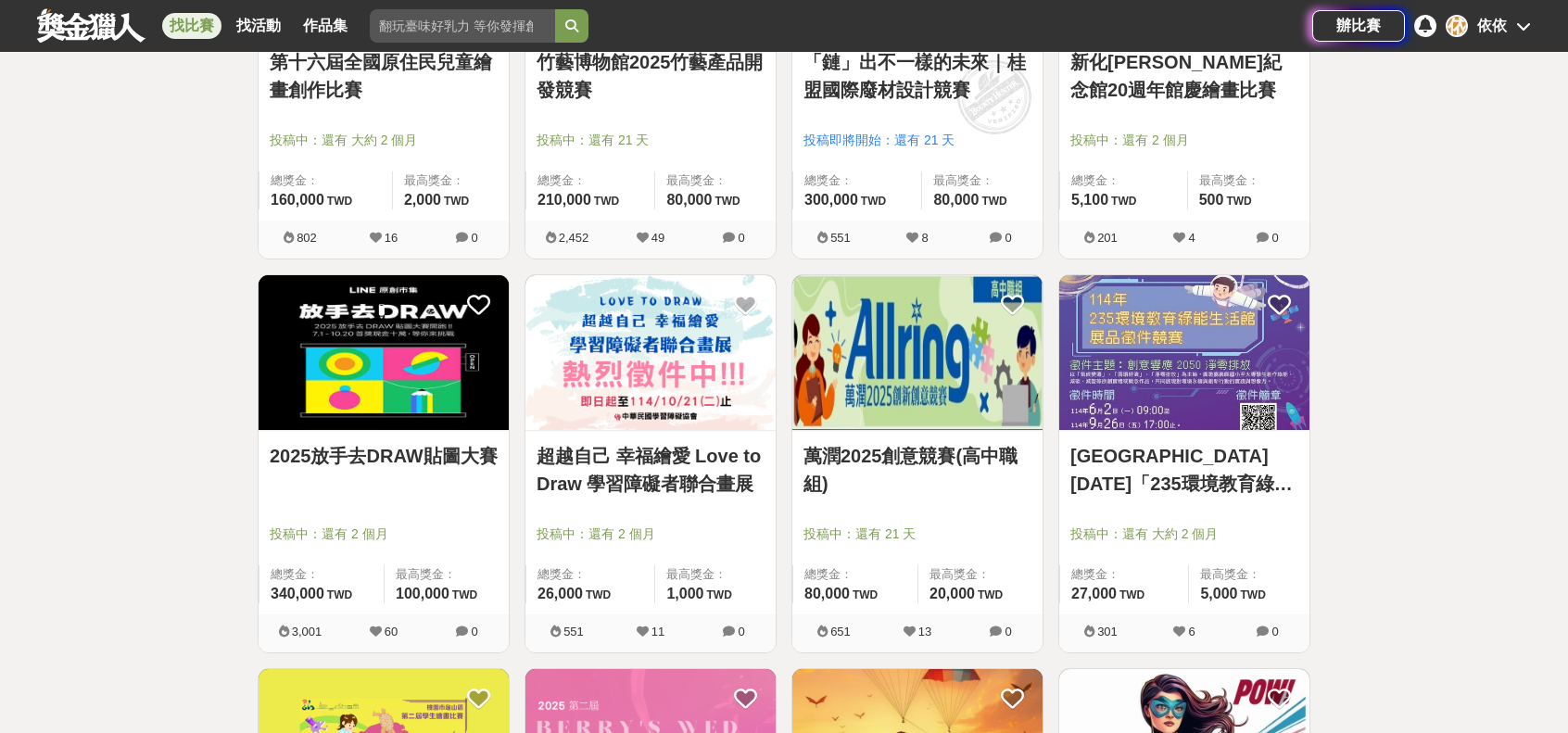
scroll to position [11211, 0]
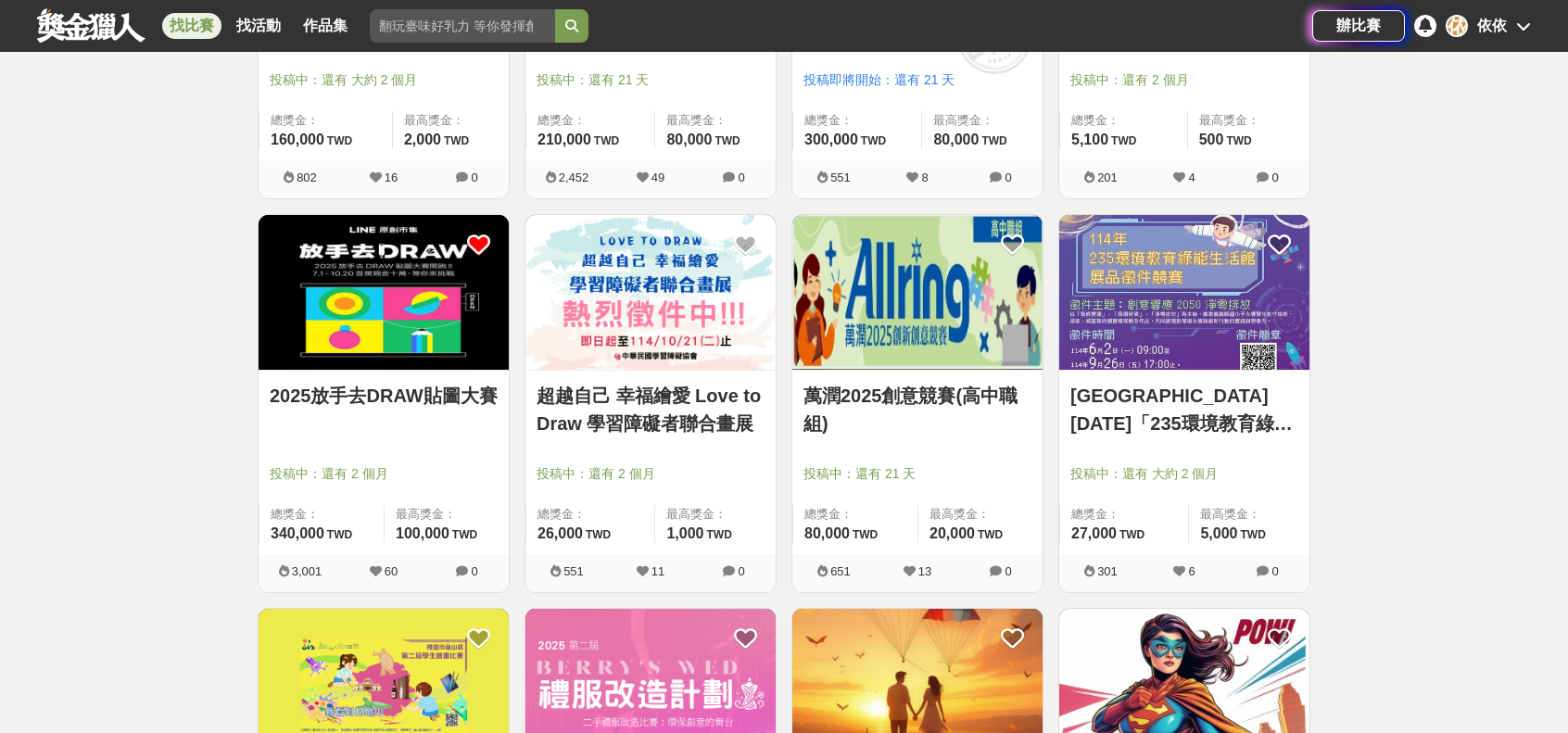
click at [483, 234] on icon at bounding box center [479, 245] width 23 height 23
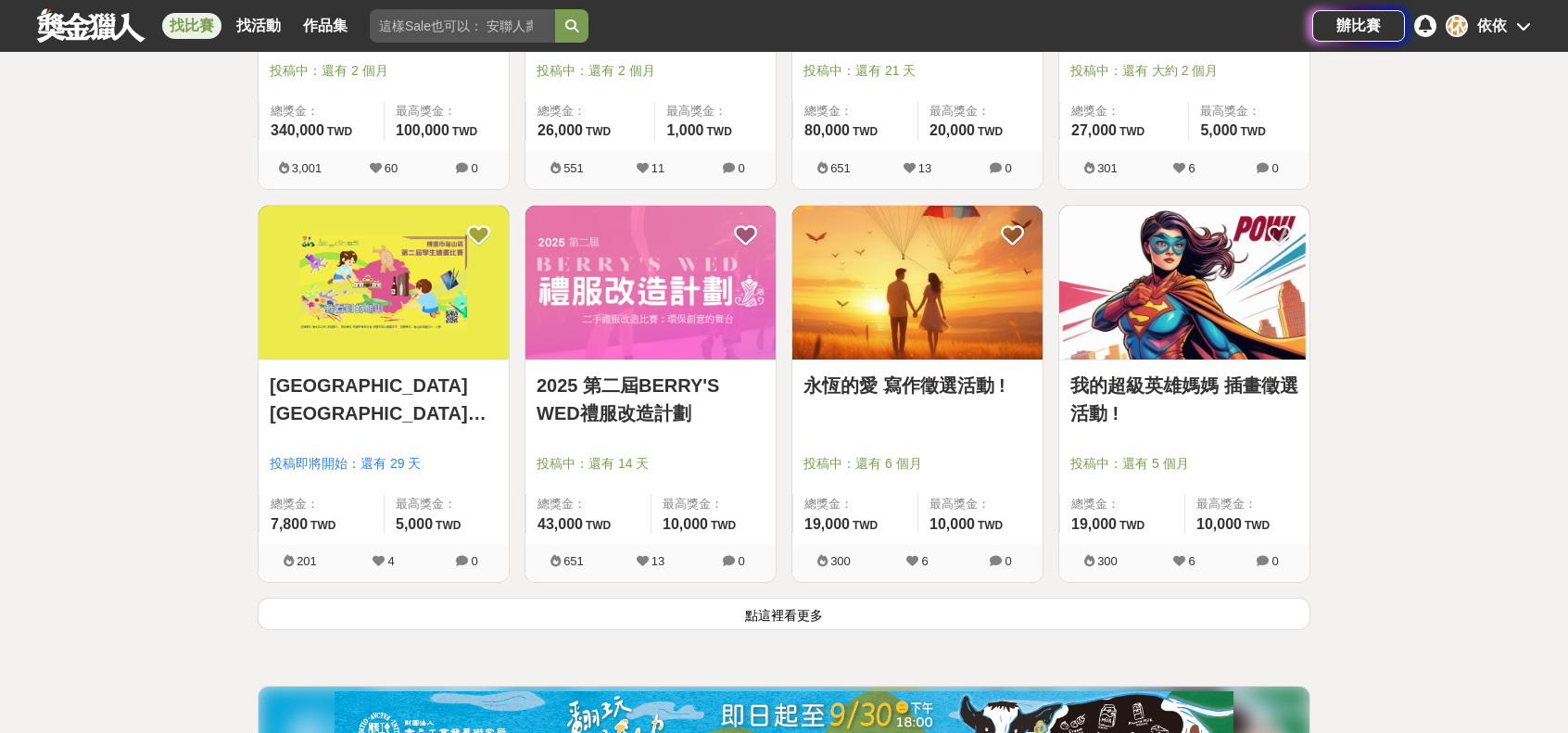
scroll to position [11675, 0]
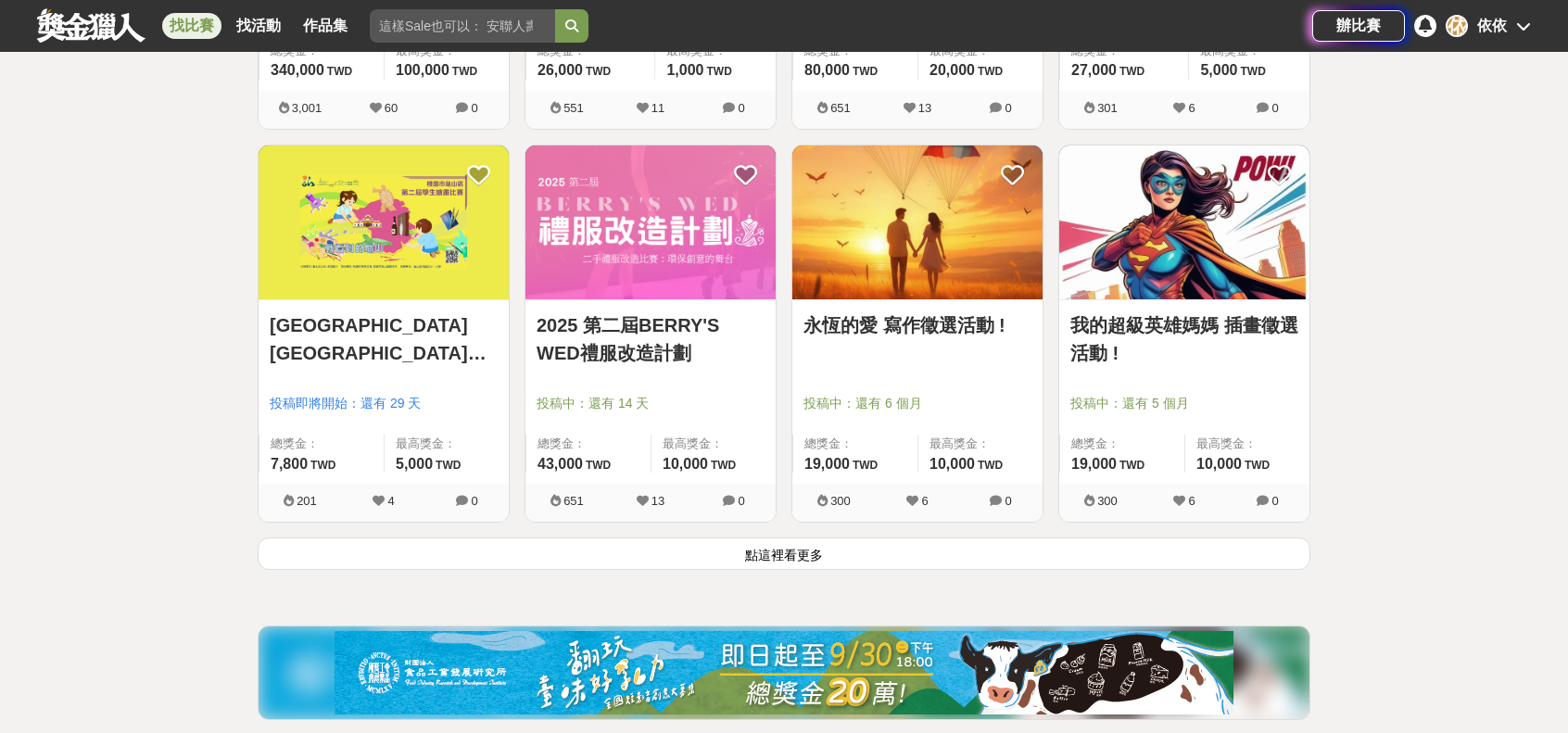
click at [689, 543] on button "點這裡看更多" at bounding box center [784, 554] width 1053 height 32
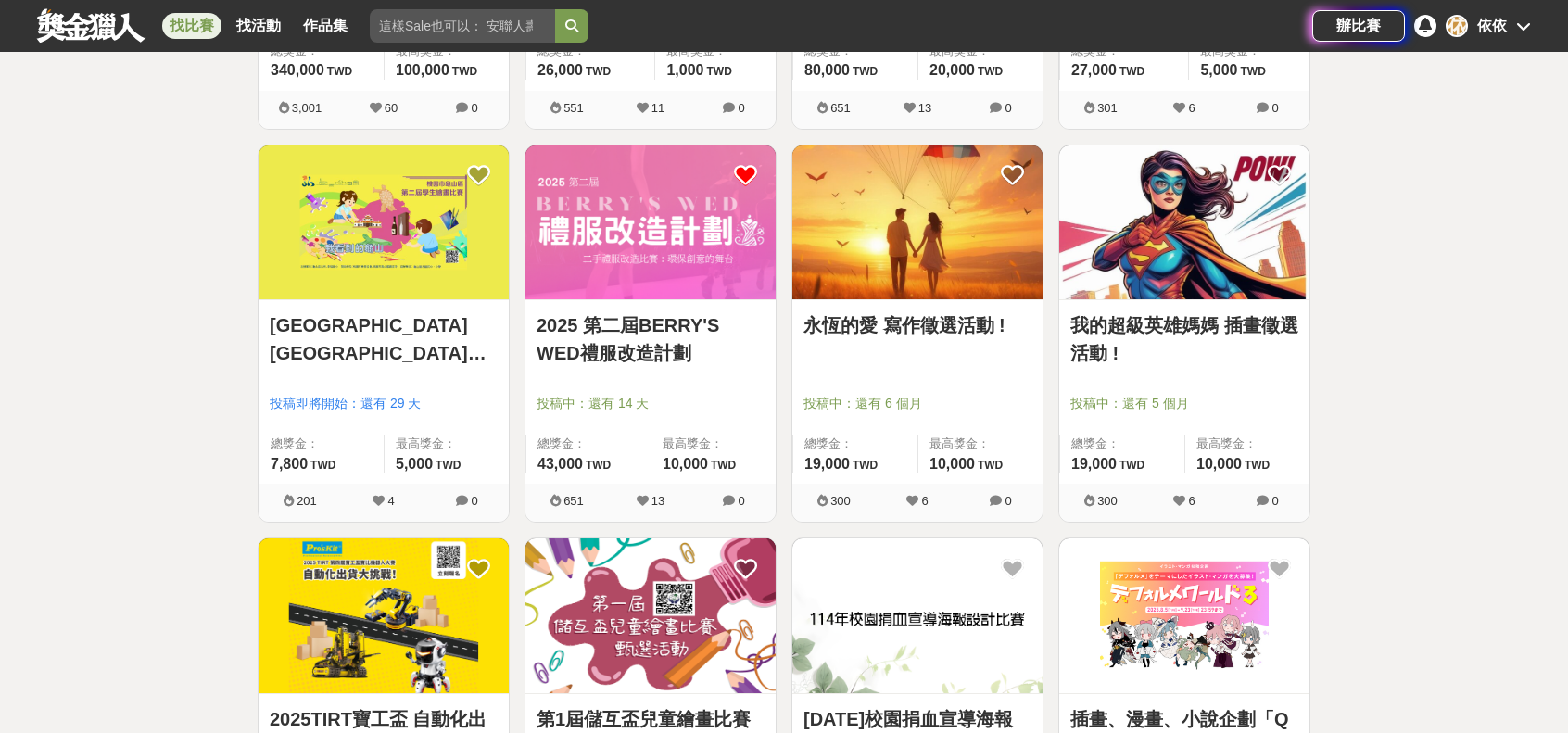
click at [743, 164] on icon at bounding box center [745, 175] width 23 height 23
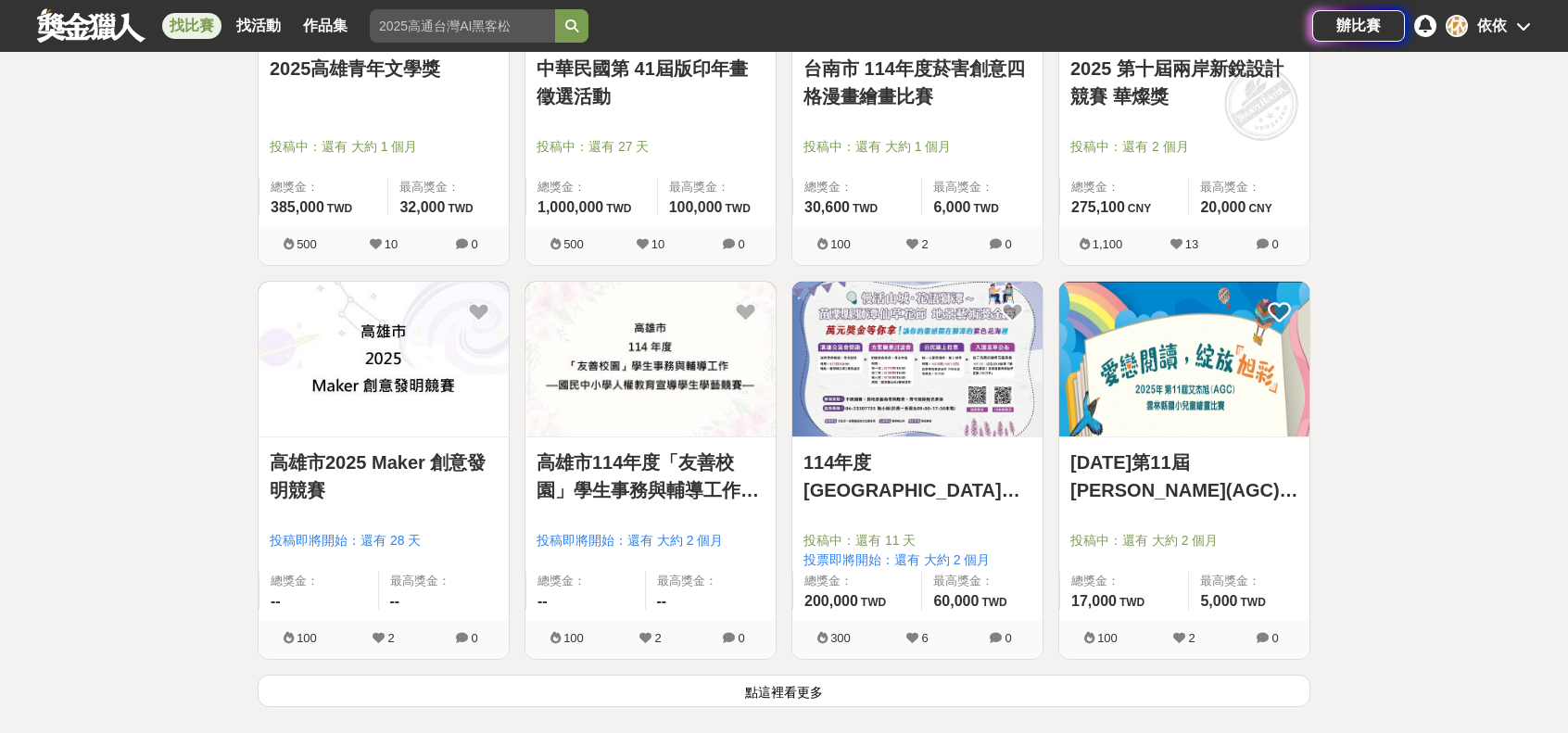
scroll to position [13992, 0]
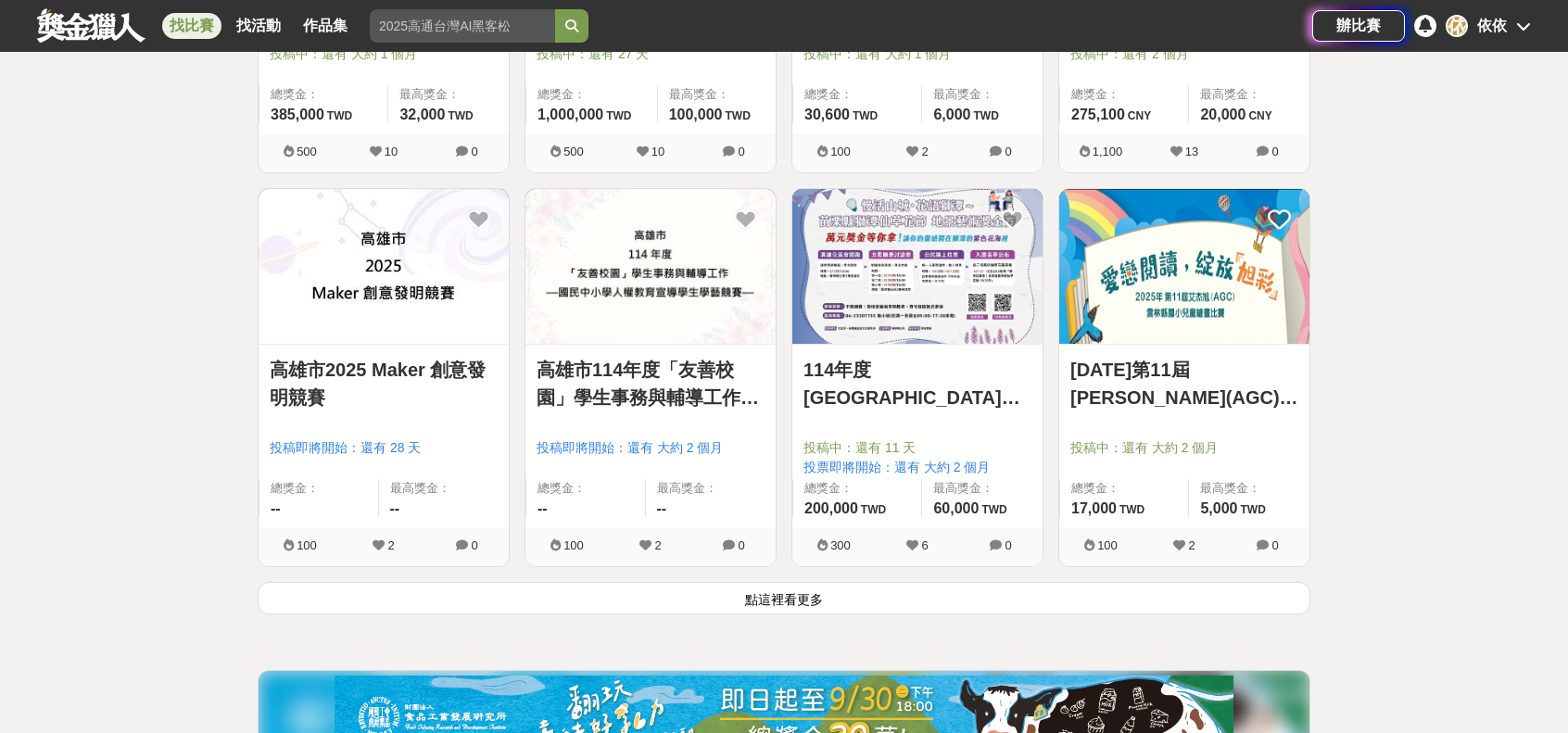
click at [766, 582] on button "點這裡看更多" at bounding box center [784, 599] width 1053 height 32
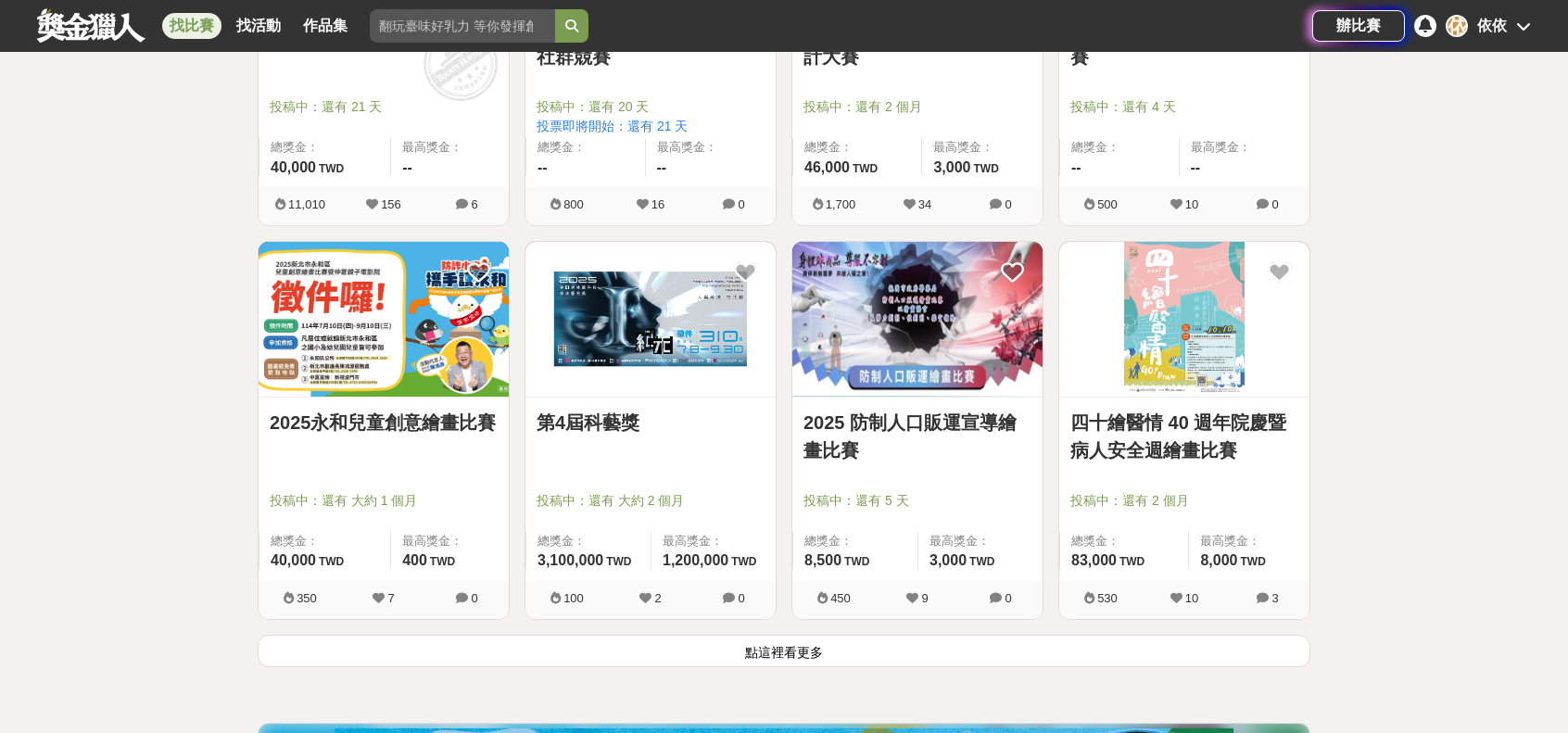
scroll to position [16309, 0]
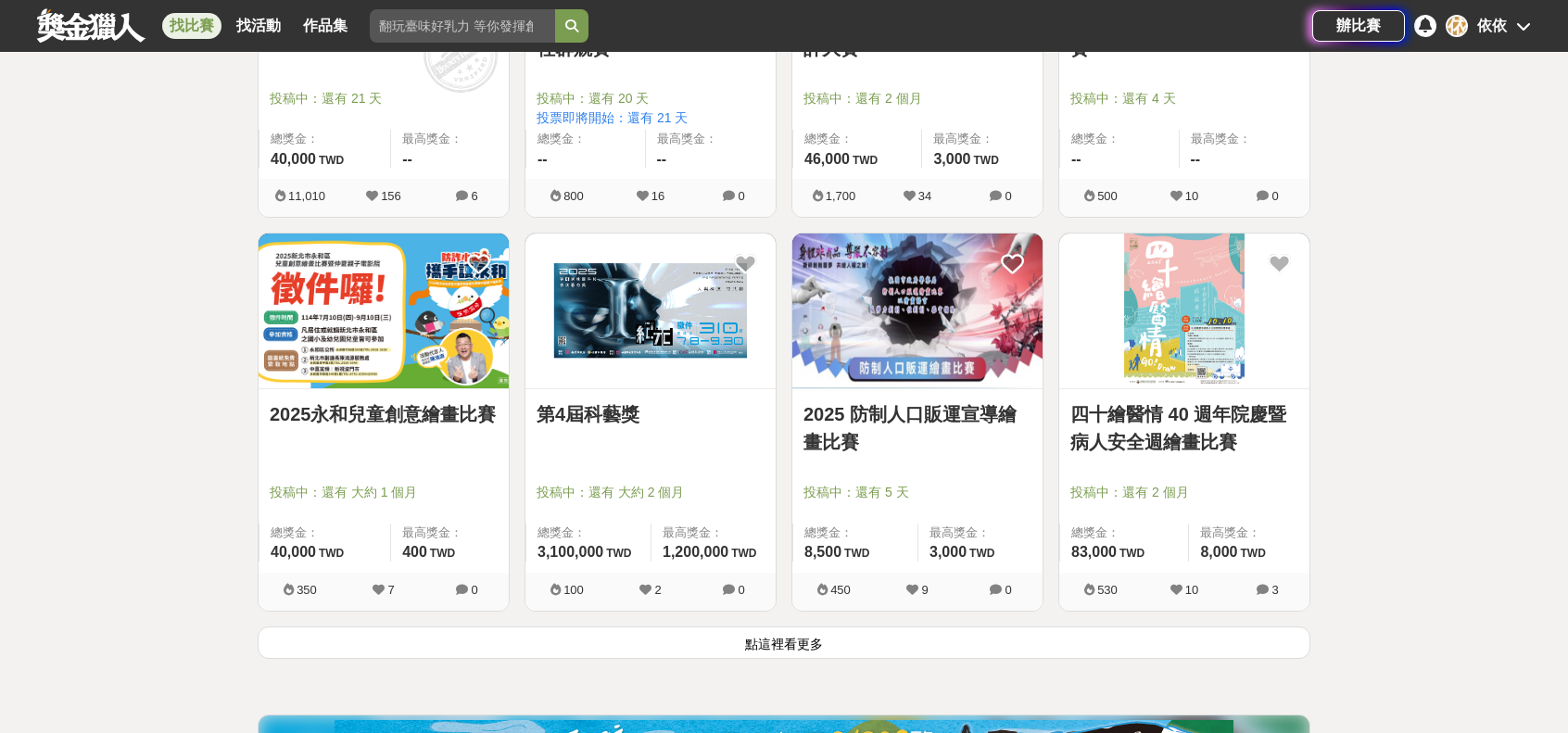
click at [741, 626] on button "點這裡看更多" at bounding box center [784, 642] width 1053 height 32
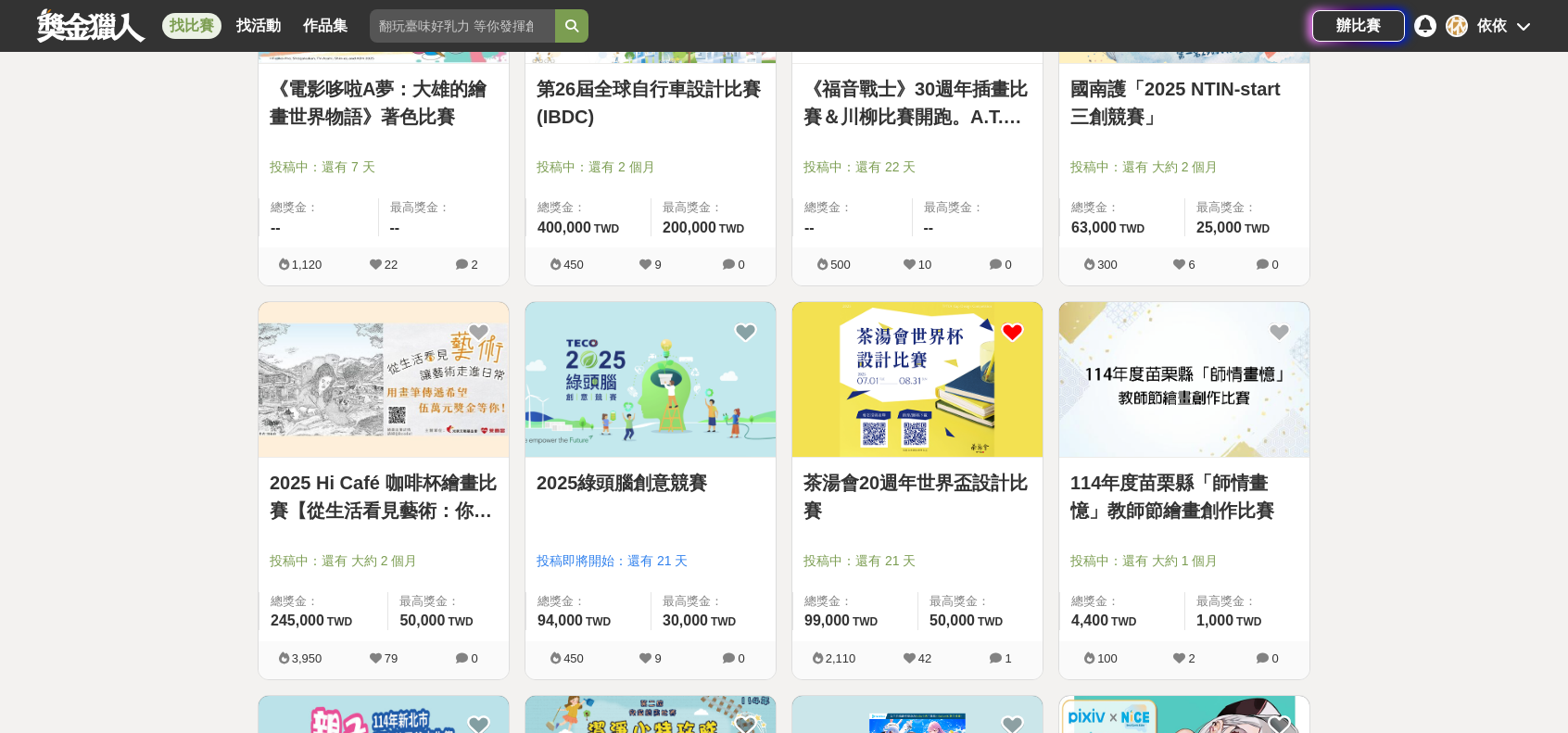
scroll to position [17514, 0]
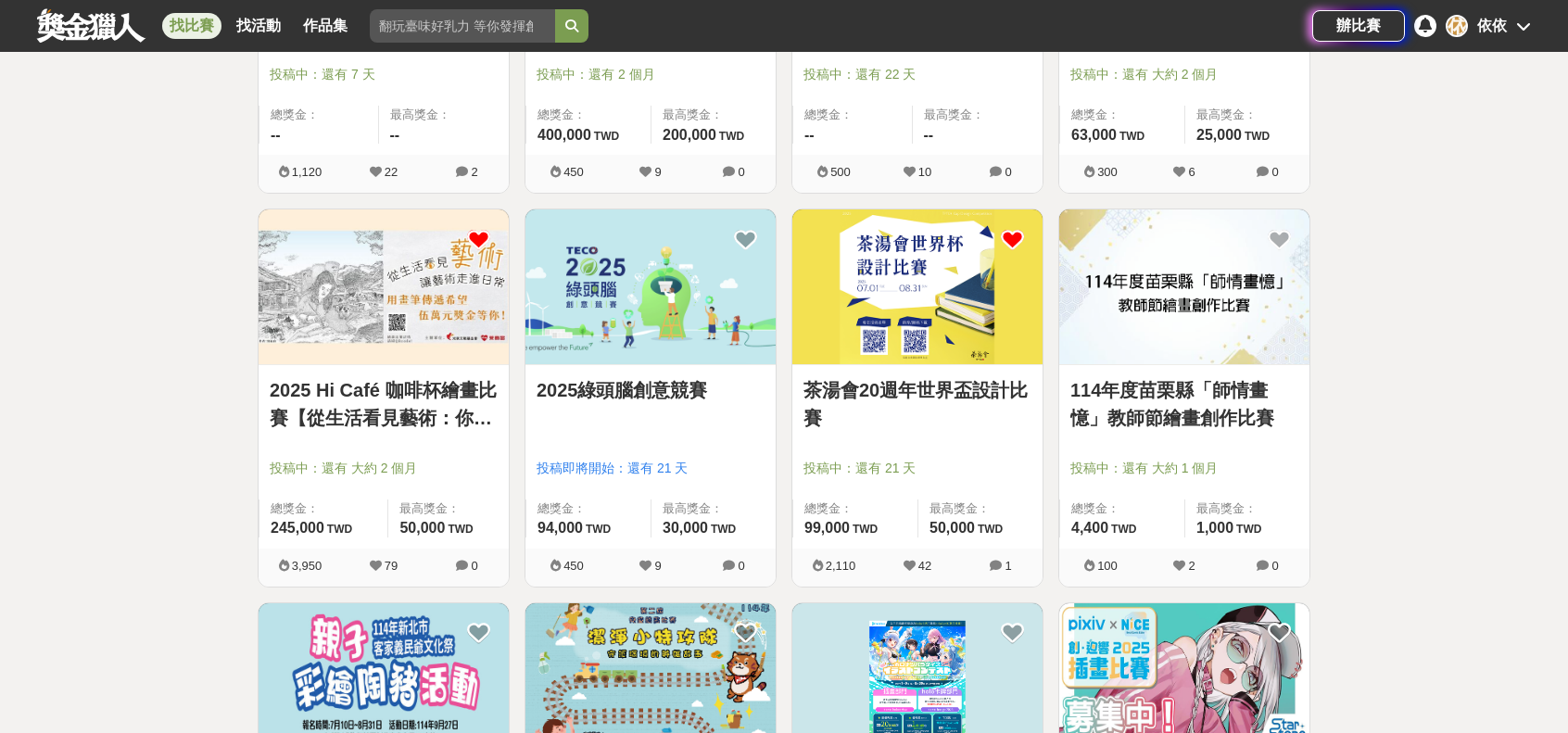
drag, startPoint x: 491, startPoint y: 273, endPoint x: 486, endPoint y: 215, distance: 58.2
click at [486, 228] on icon at bounding box center [479, 239] width 23 height 23
click at [752, 228] on icon at bounding box center [745, 239] width 23 height 23
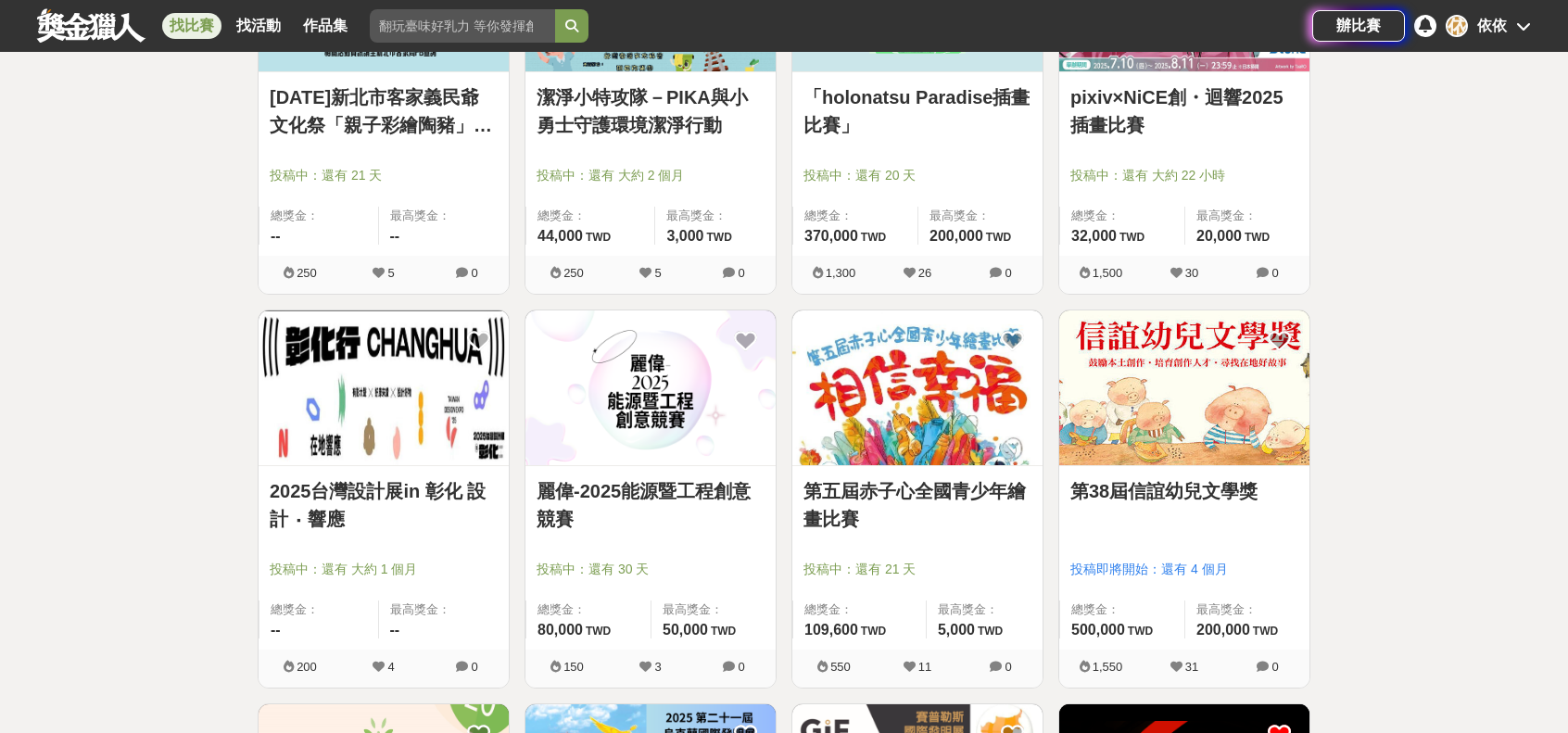
scroll to position [18255, 0]
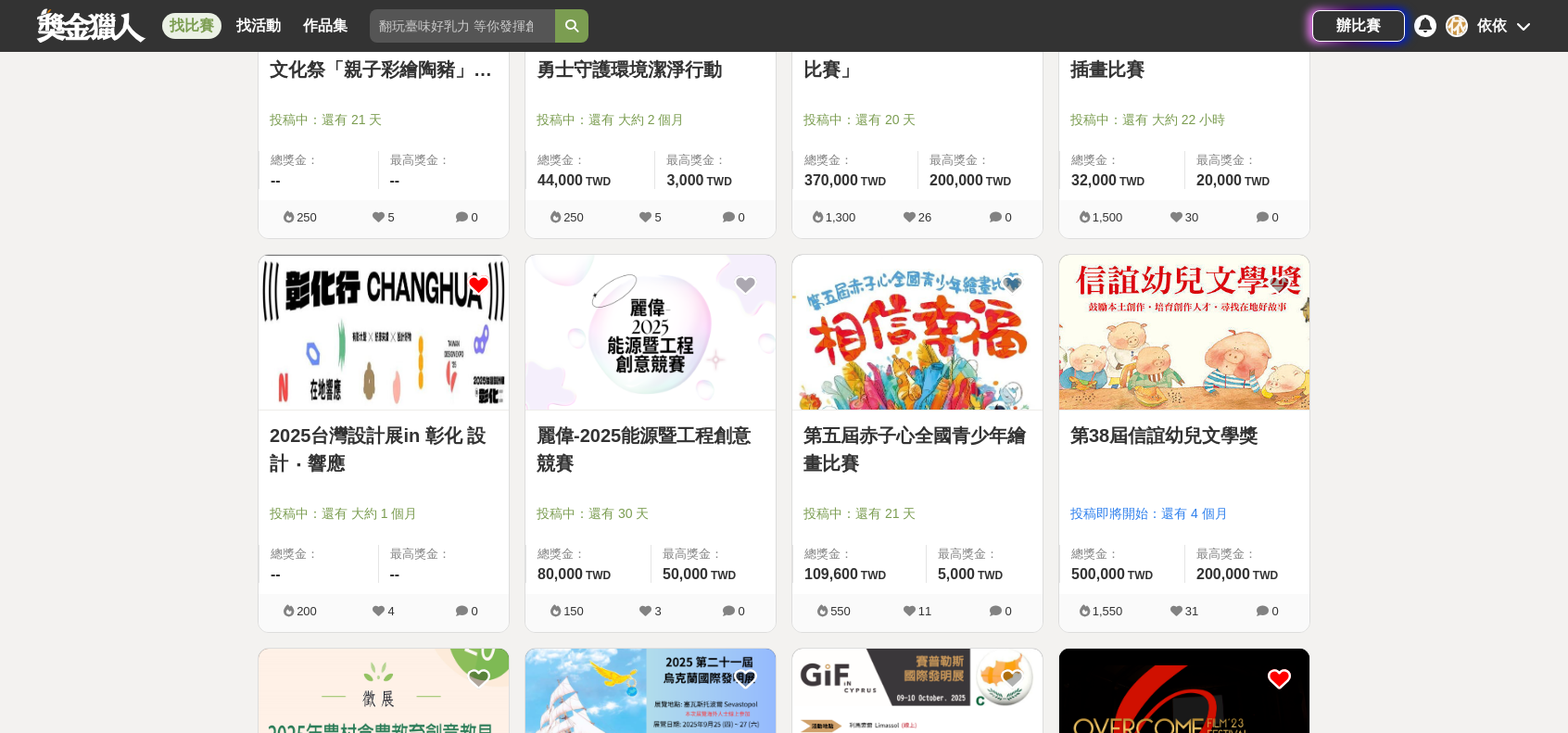
click at [481, 274] on icon at bounding box center [479, 285] width 23 height 23
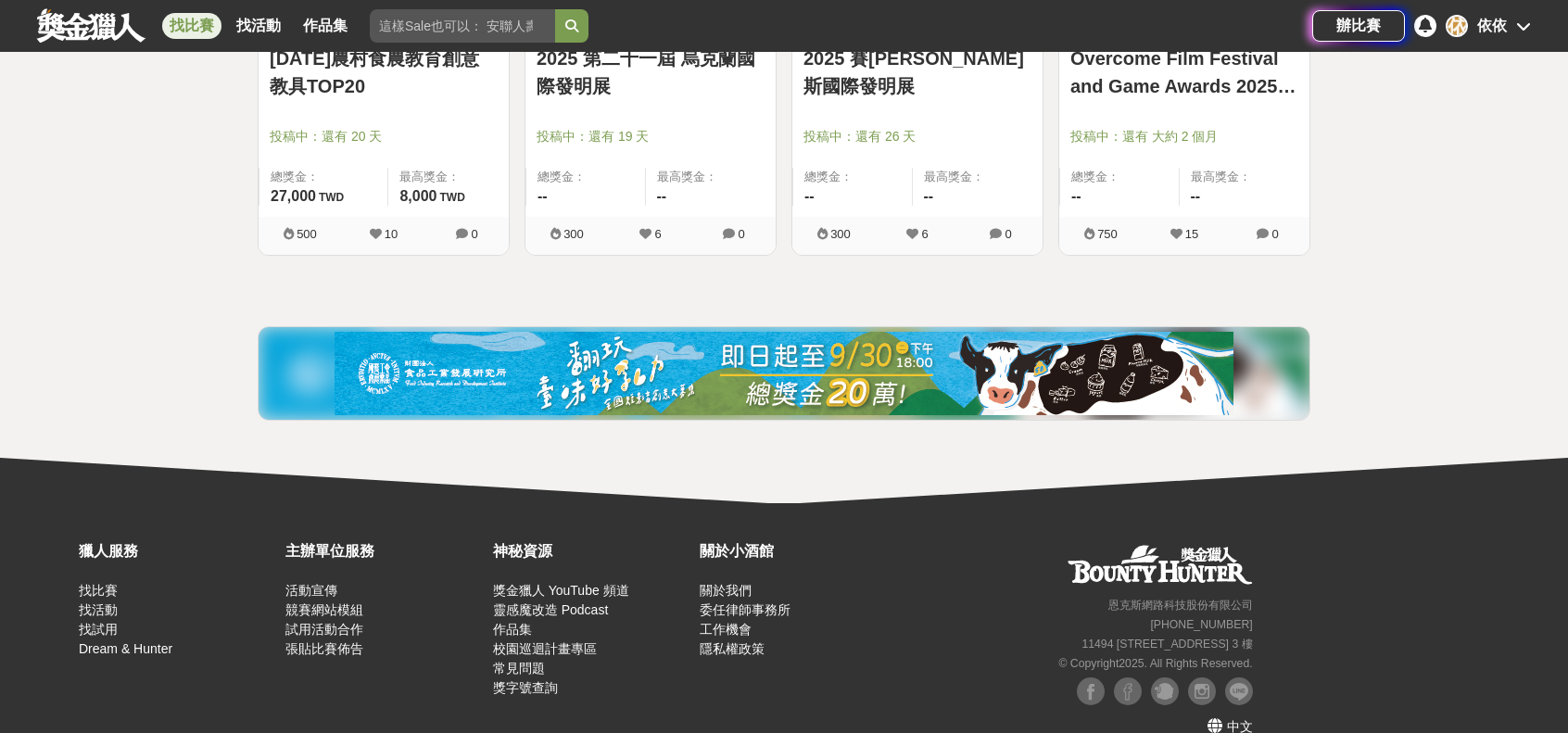
scroll to position [19029, 0]
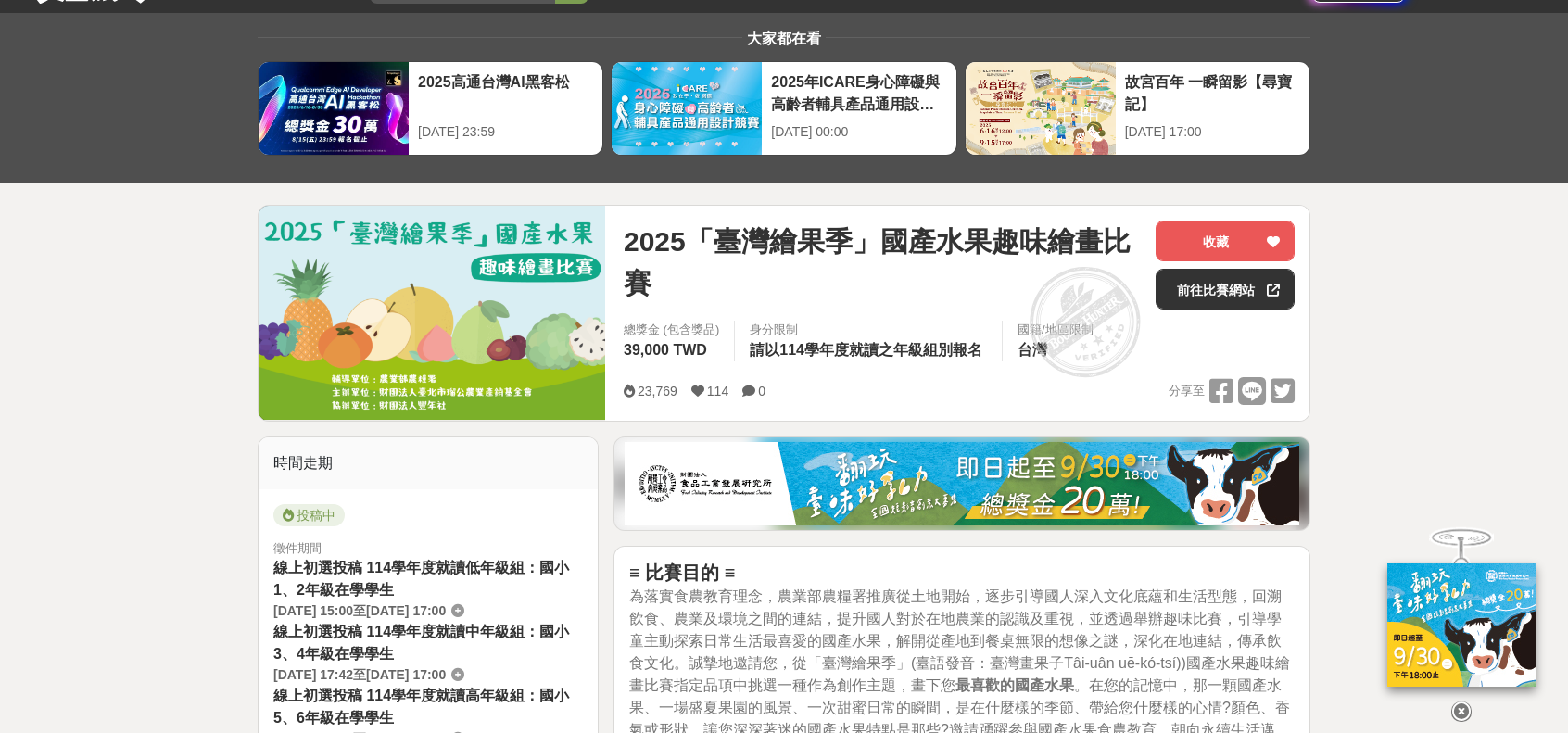
scroll to position [371, 0]
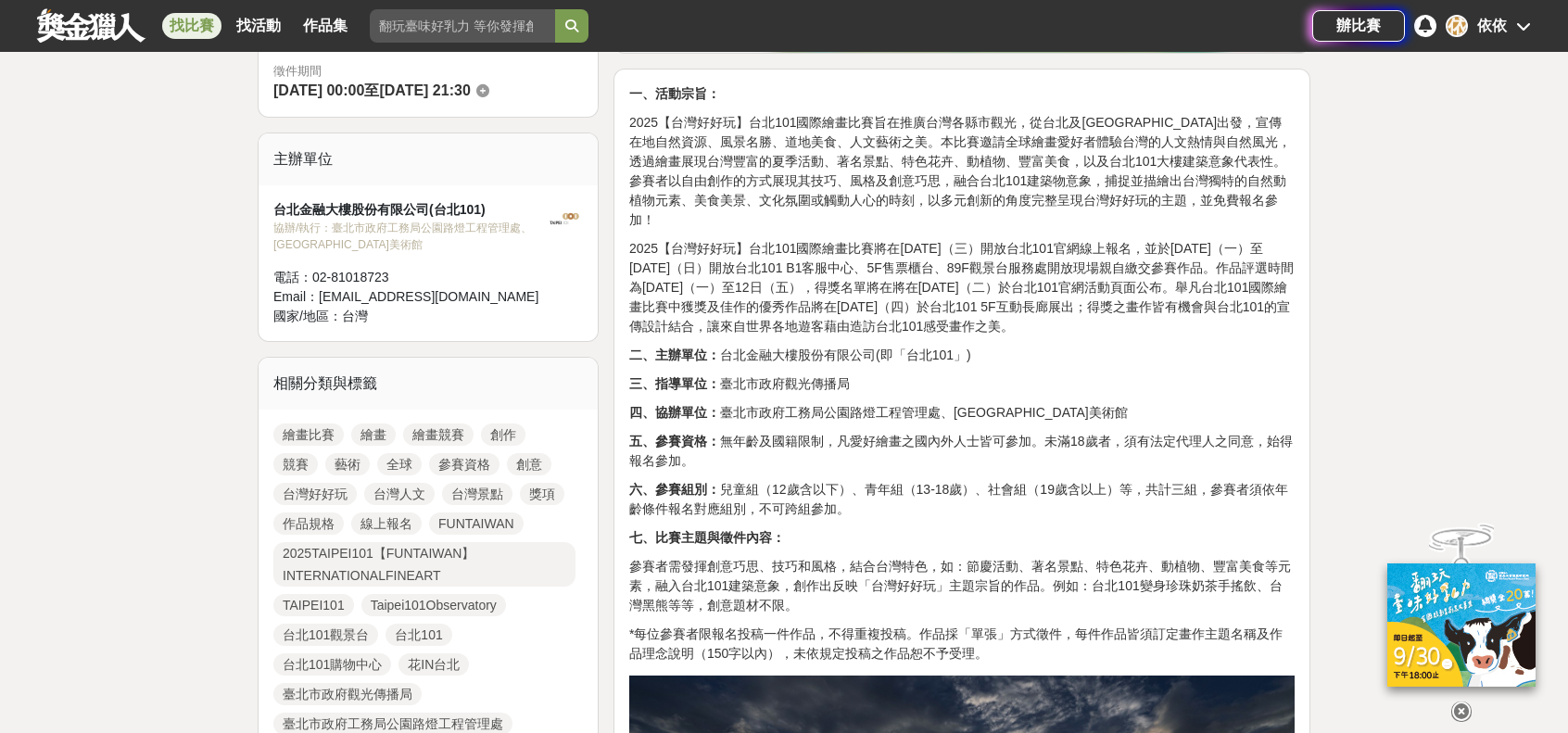
scroll to position [556, 0]
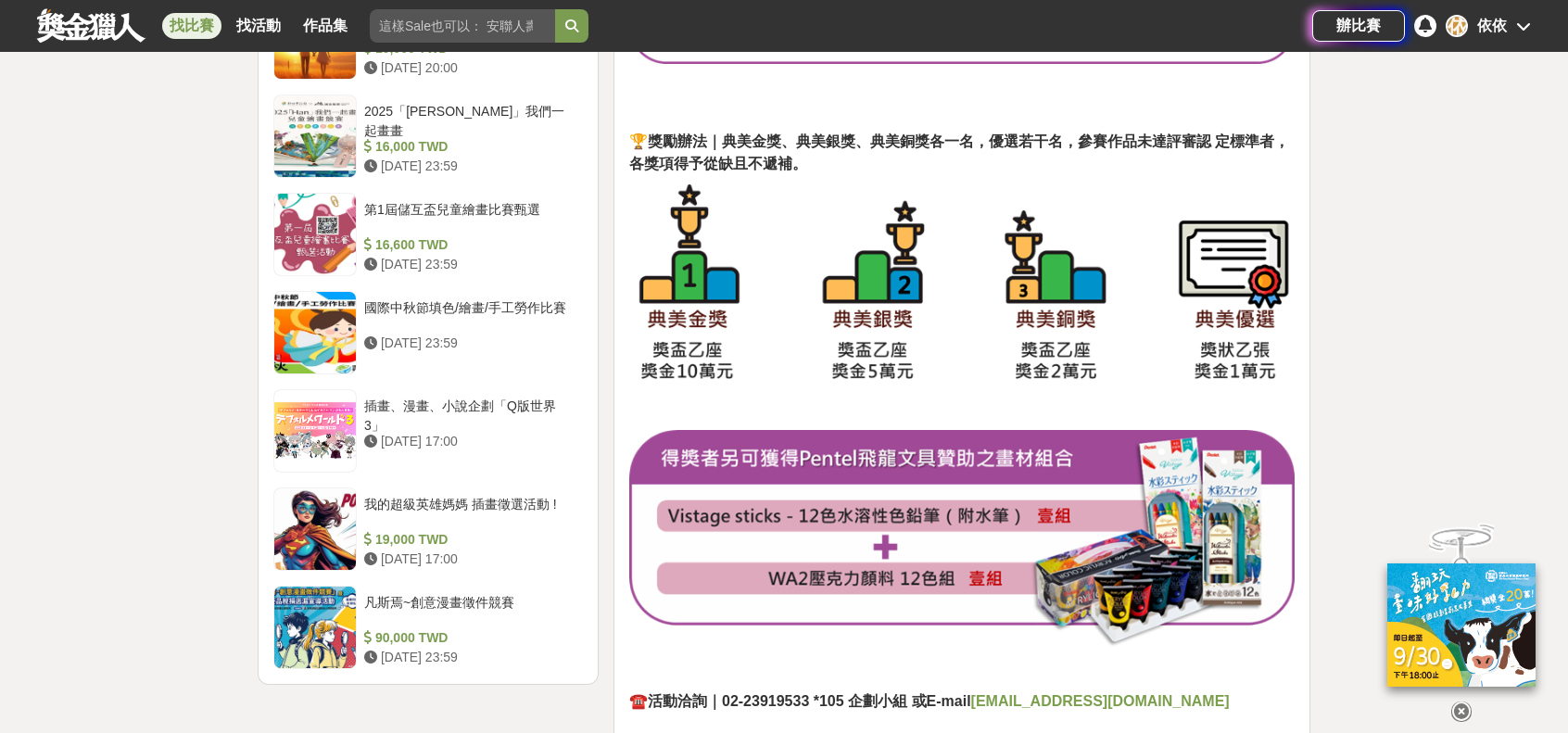
scroll to position [2132, 0]
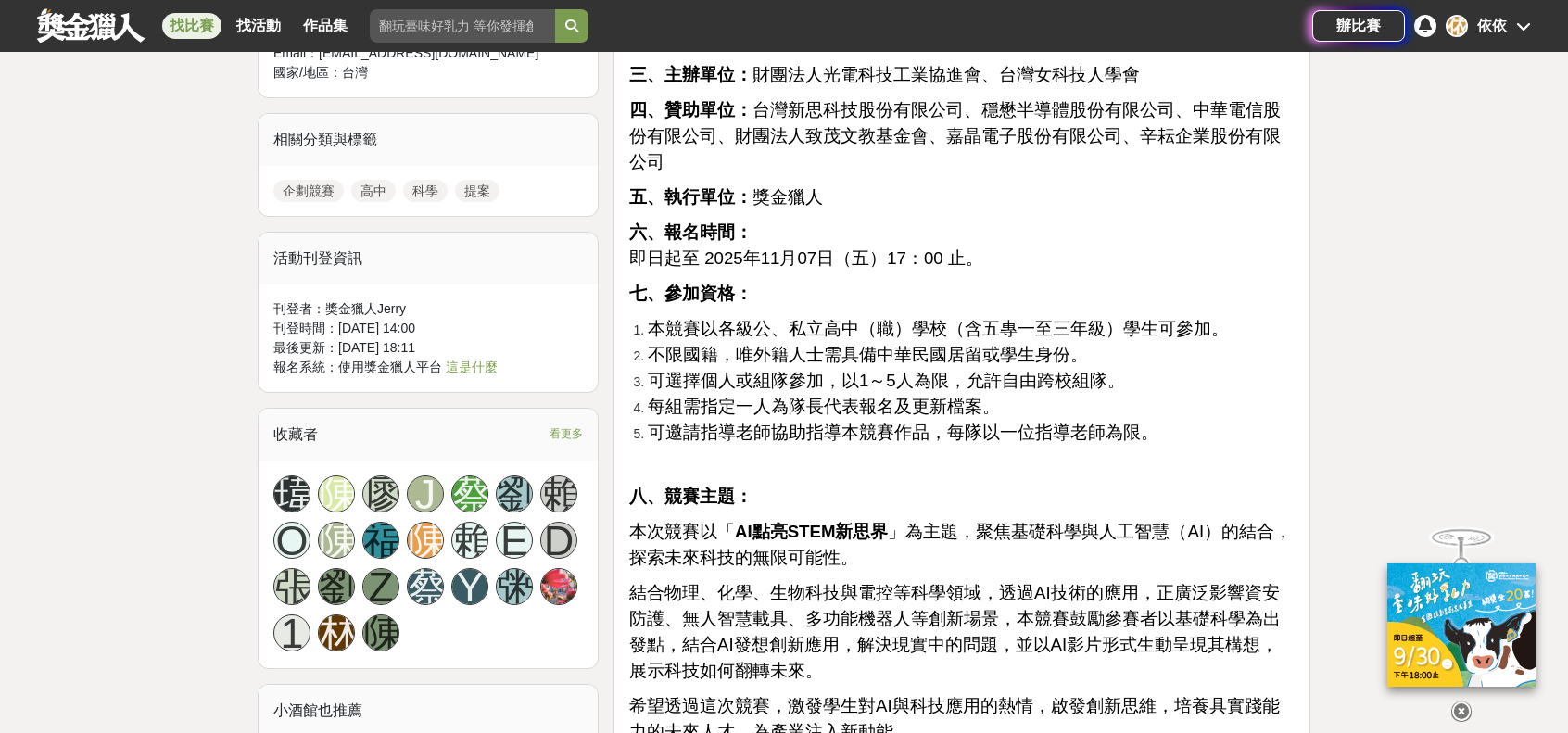
scroll to position [1576, 0]
